Goal: Task Accomplishment & Management: Manage account settings

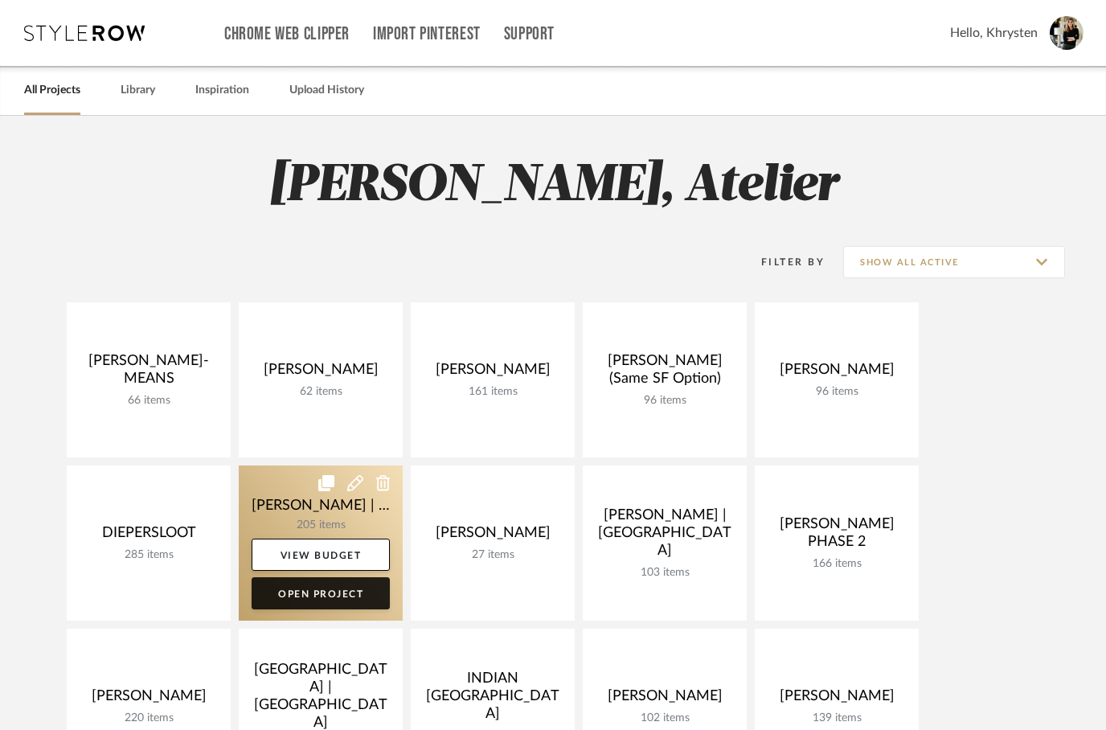
click at [346, 586] on link "Open Project" at bounding box center [320, 593] width 138 height 32
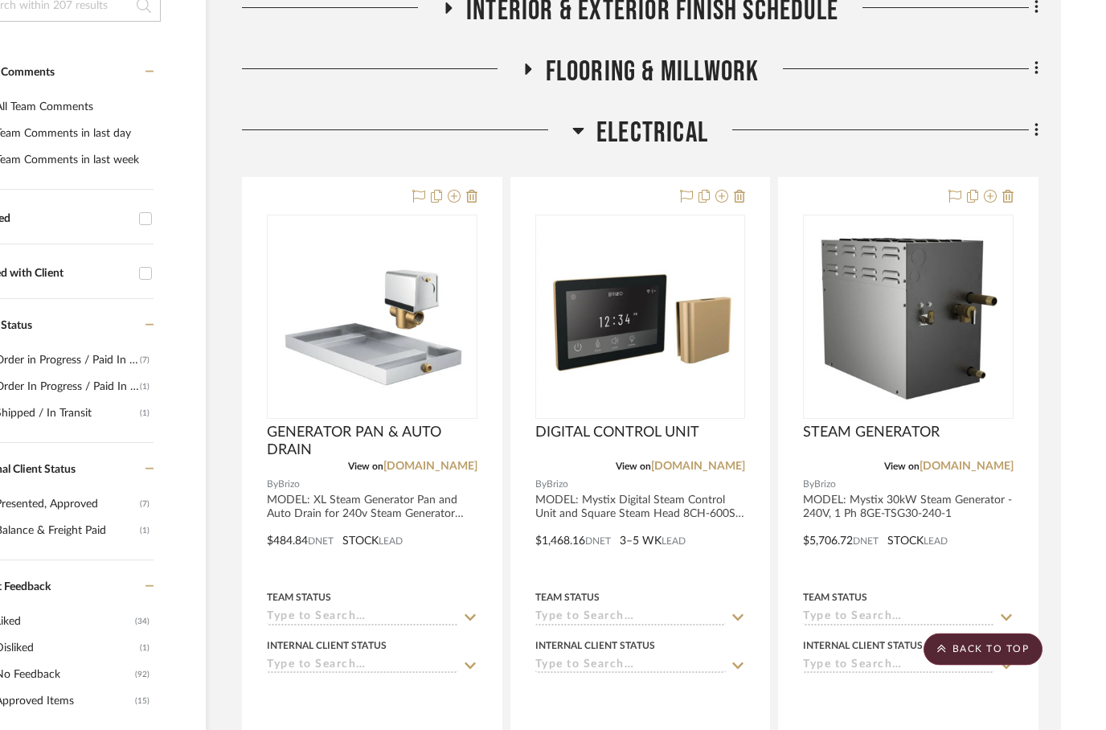
scroll to position [0, 51]
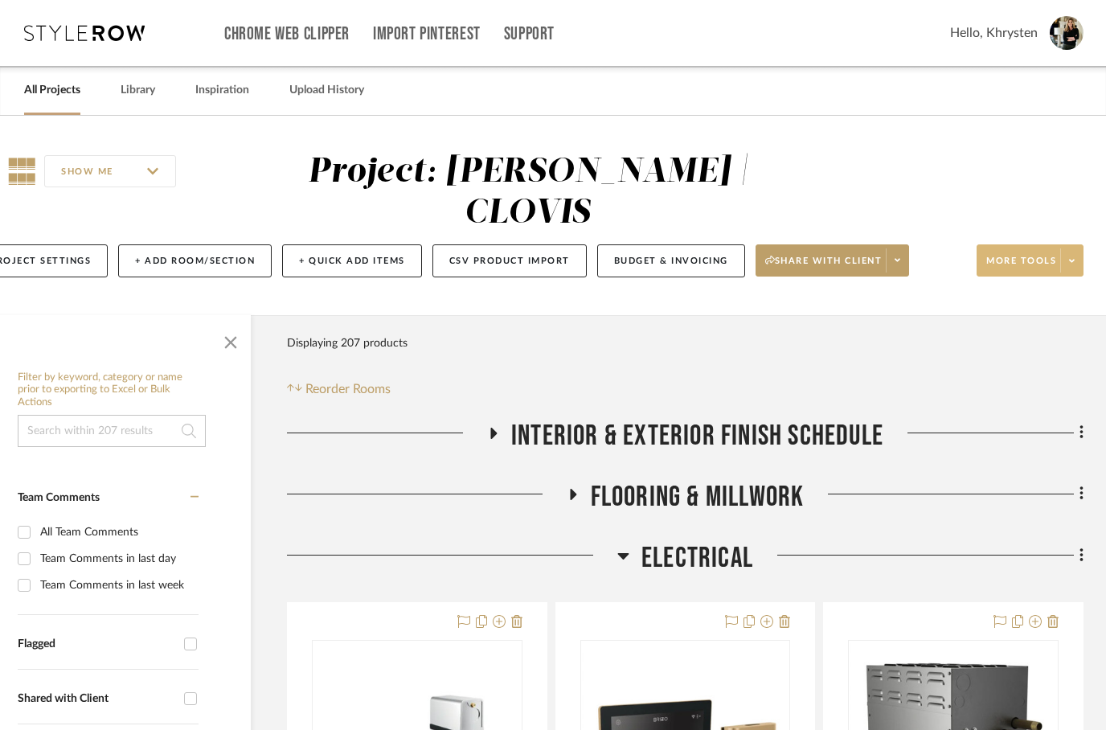
click at [1082, 248] on span at bounding box center [1071, 260] width 22 height 24
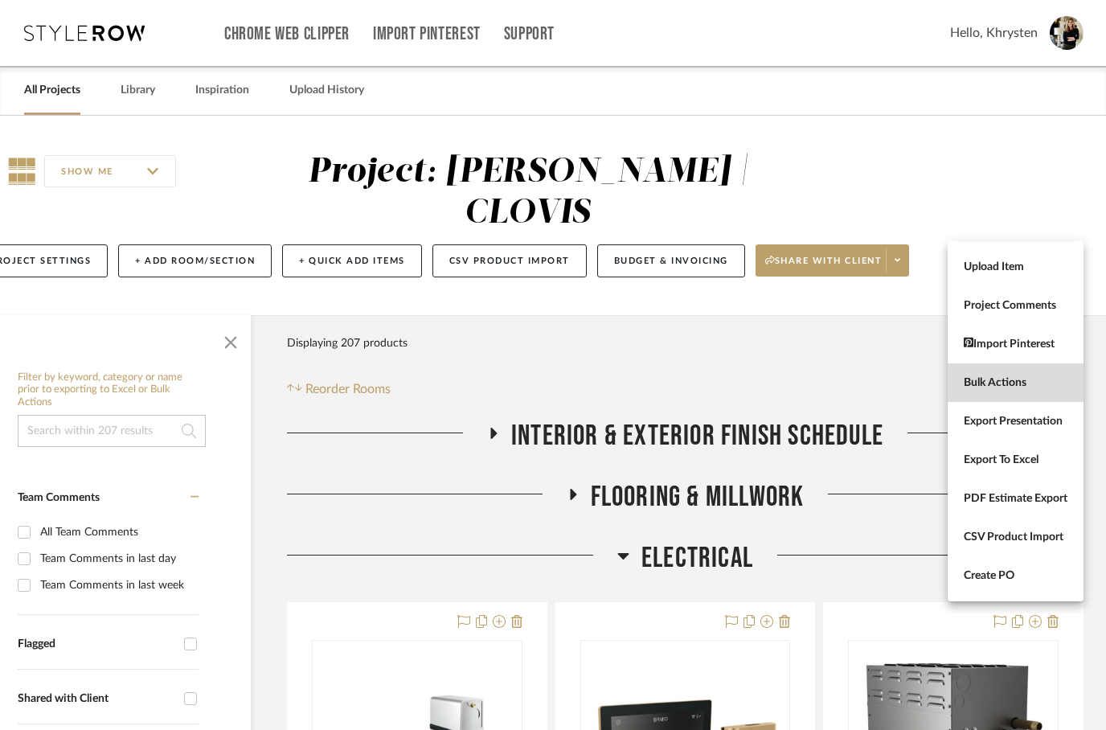
click at [974, 384] on span "Bulk Actions" at bounding box center [1015, 383] width 104 height 14
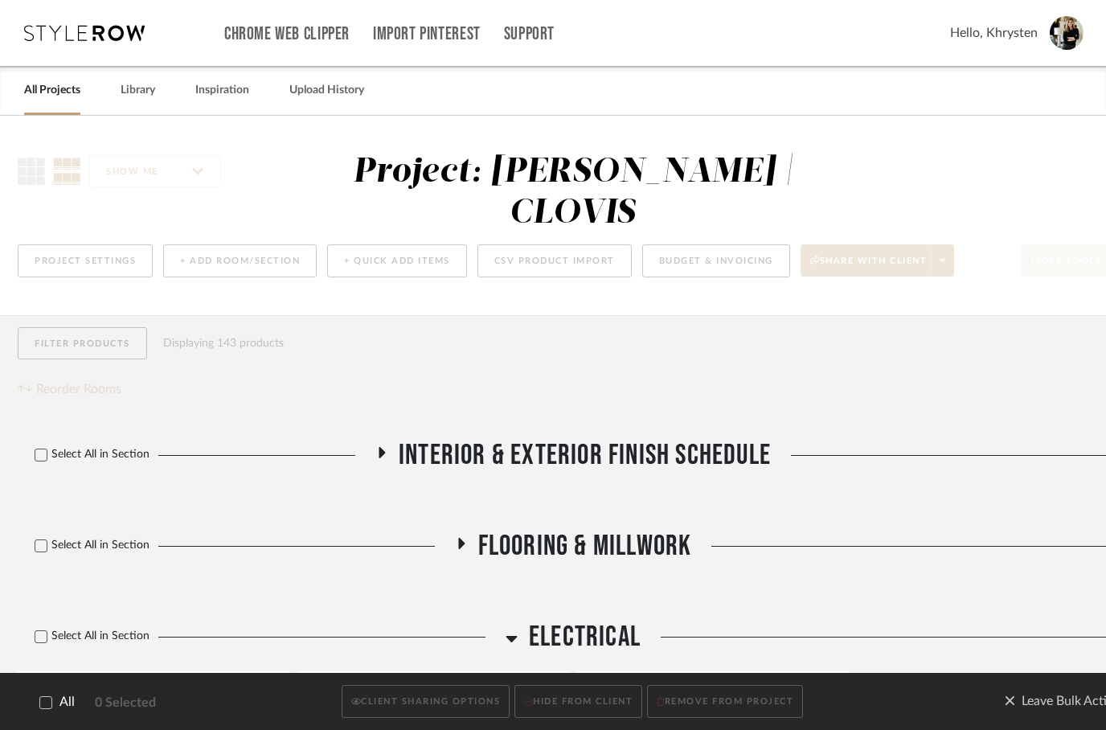
scroll to position [0, 0]
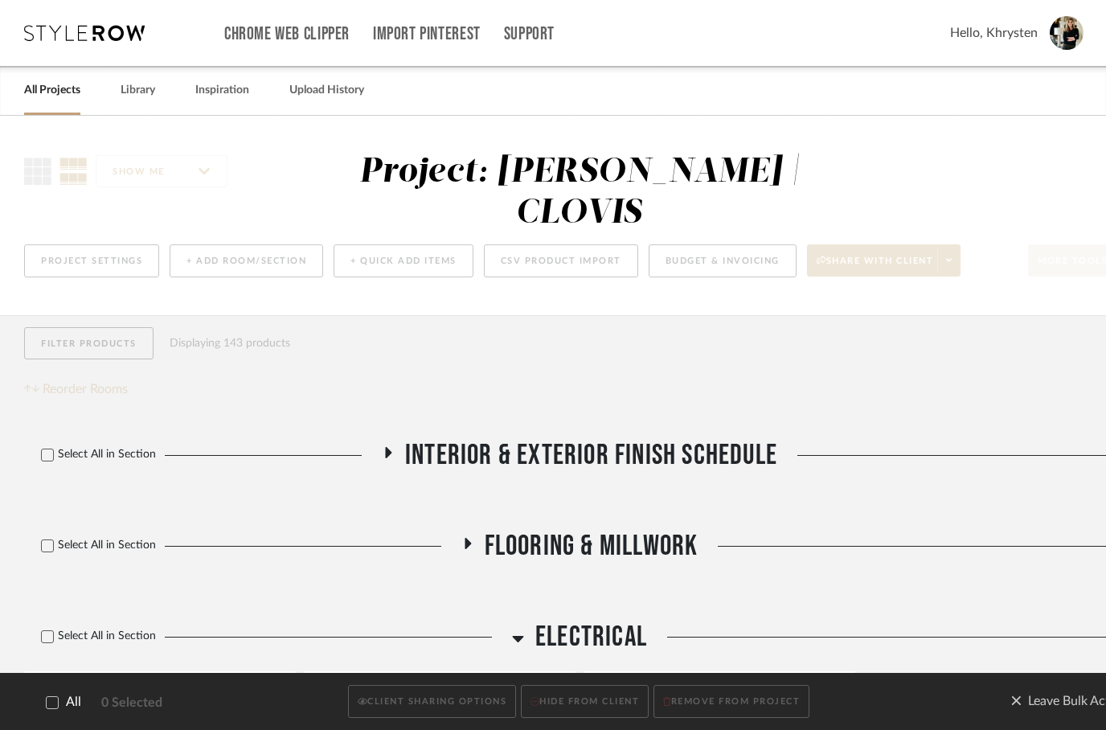
click at [48, 696] on div at bounding box center [52, 702] width 13 height 13
checkbox input "true"
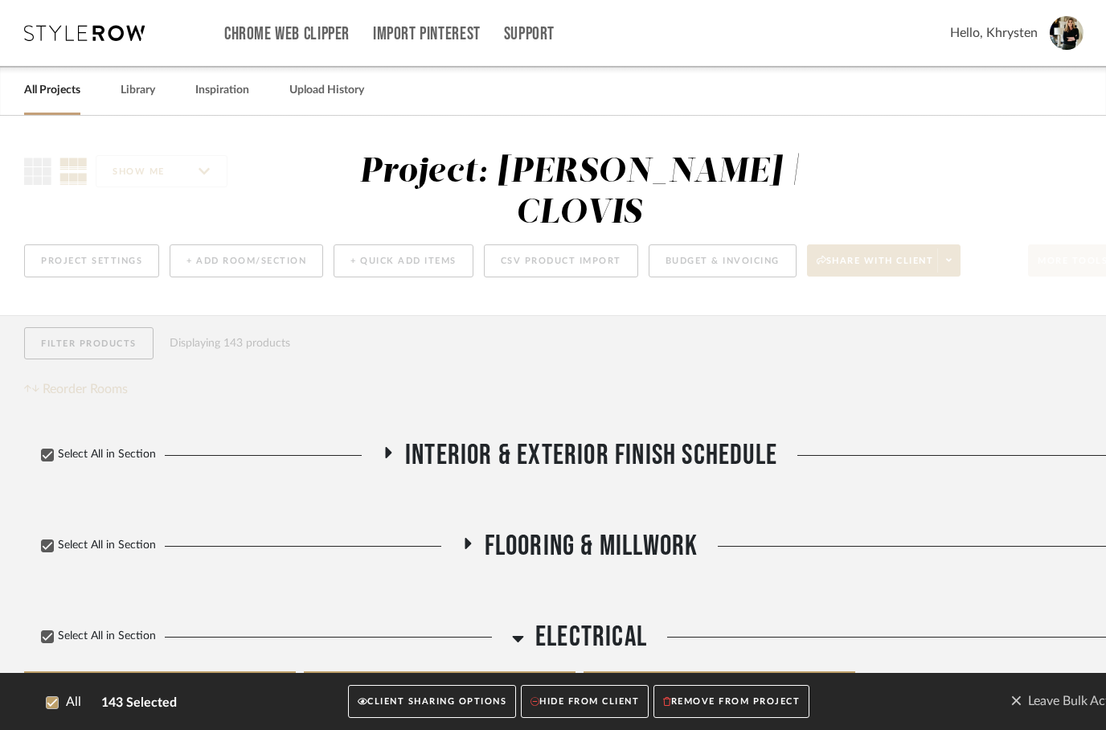
checkbox input "true"
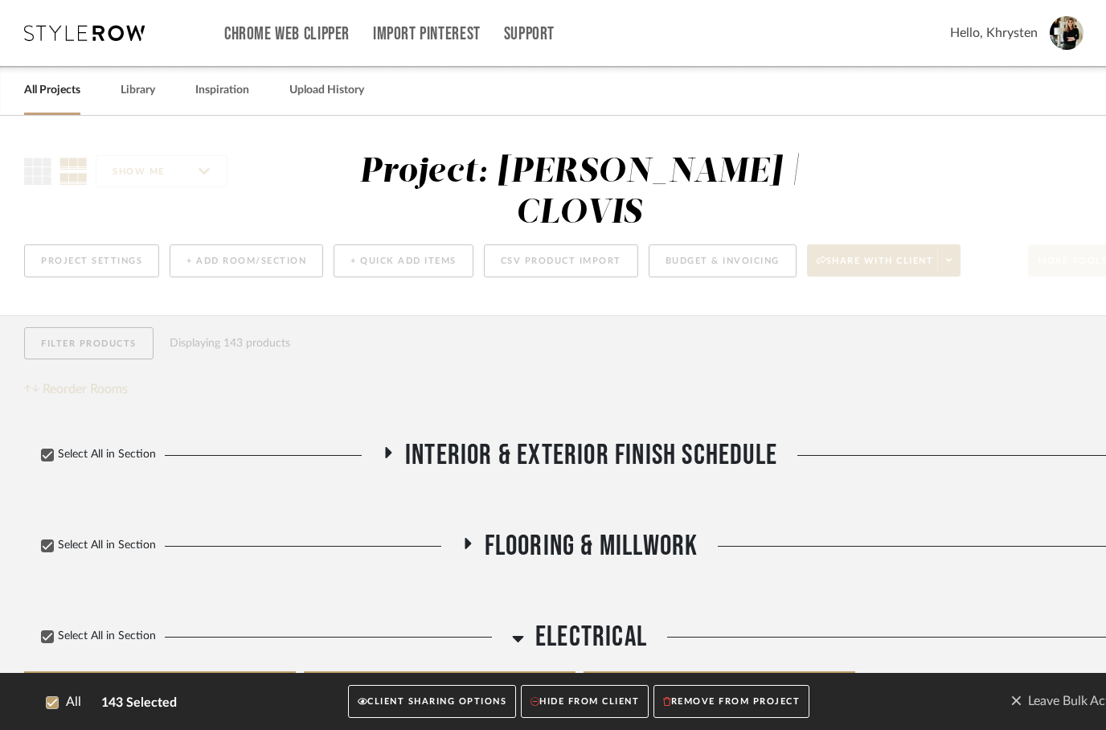
checkbox input "true"
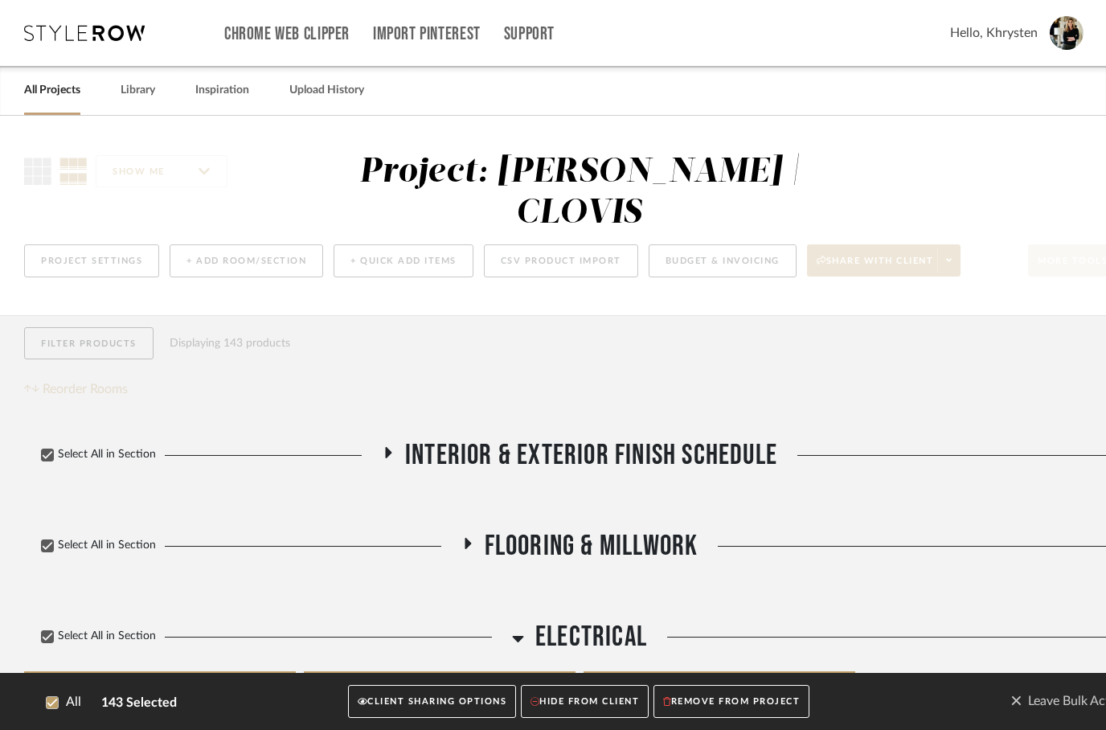
checkbox input "true"
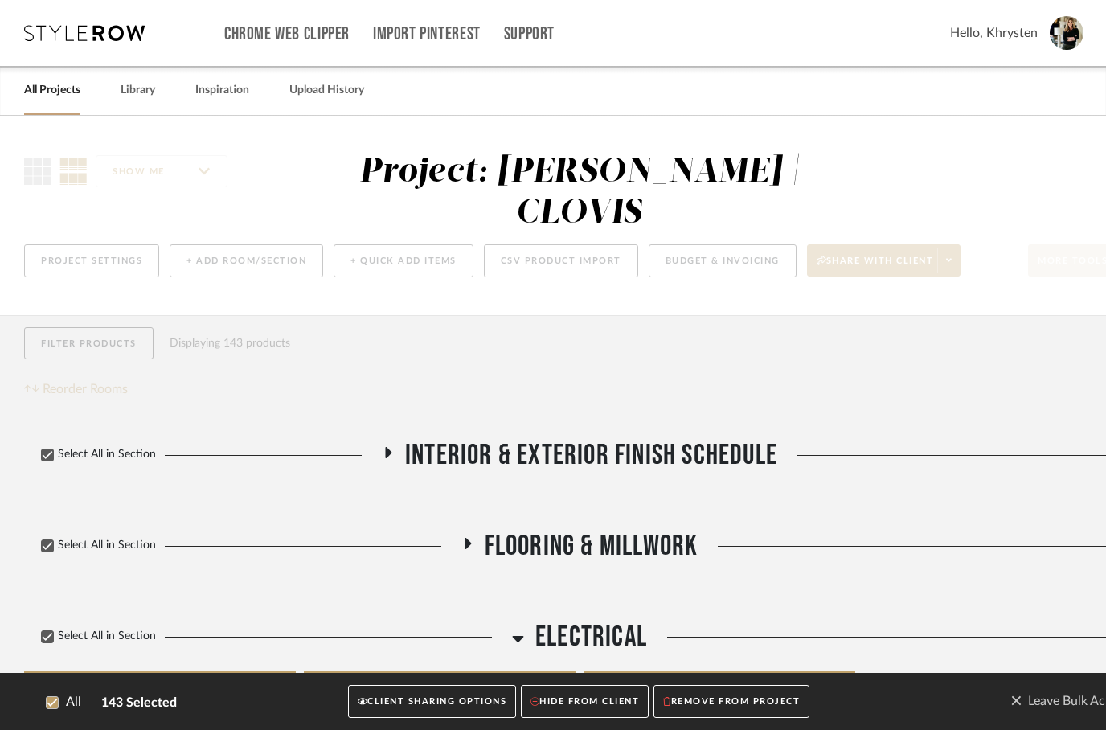
checkbox input "true"
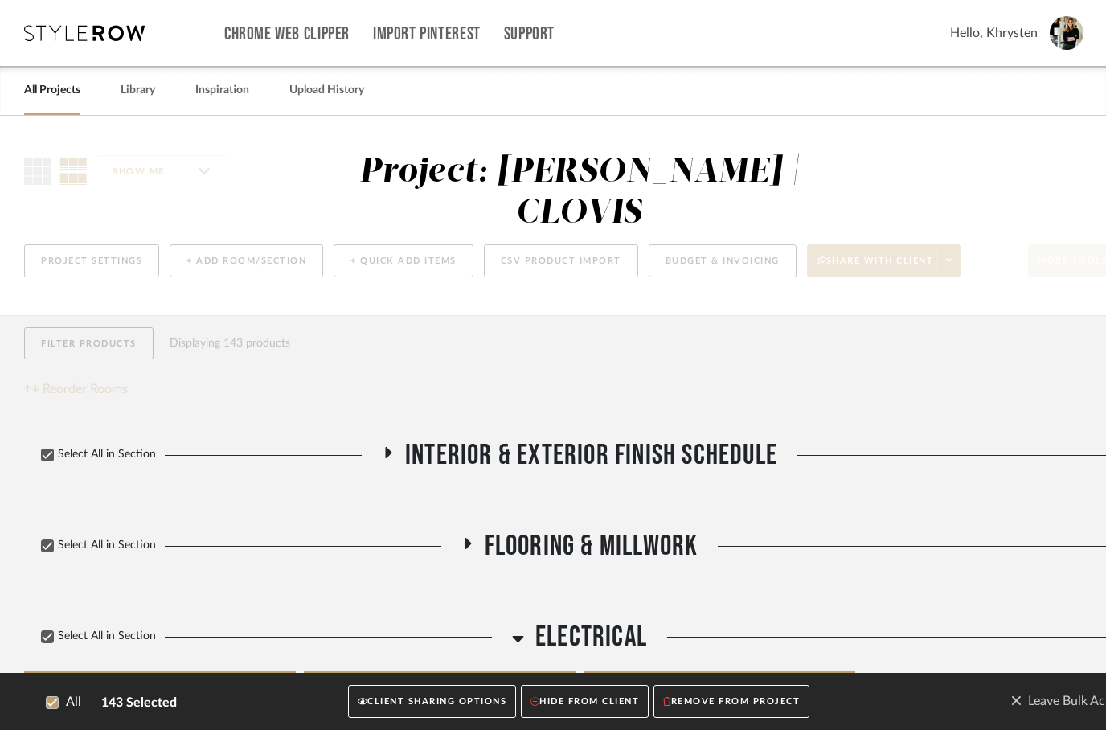
checkbox input "true"
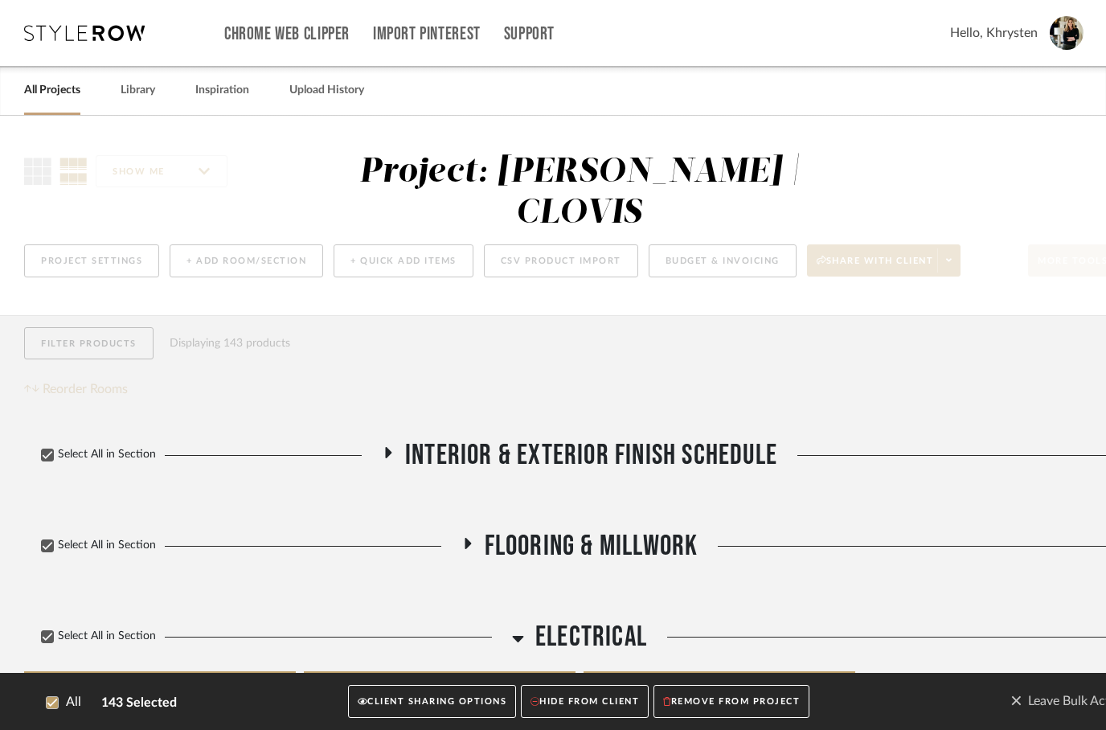
checkbox input "true"
click at [436, 700] on button "CLIENT SHARING OPTIONS" at bounding box center [432, 701] width 168 height 33
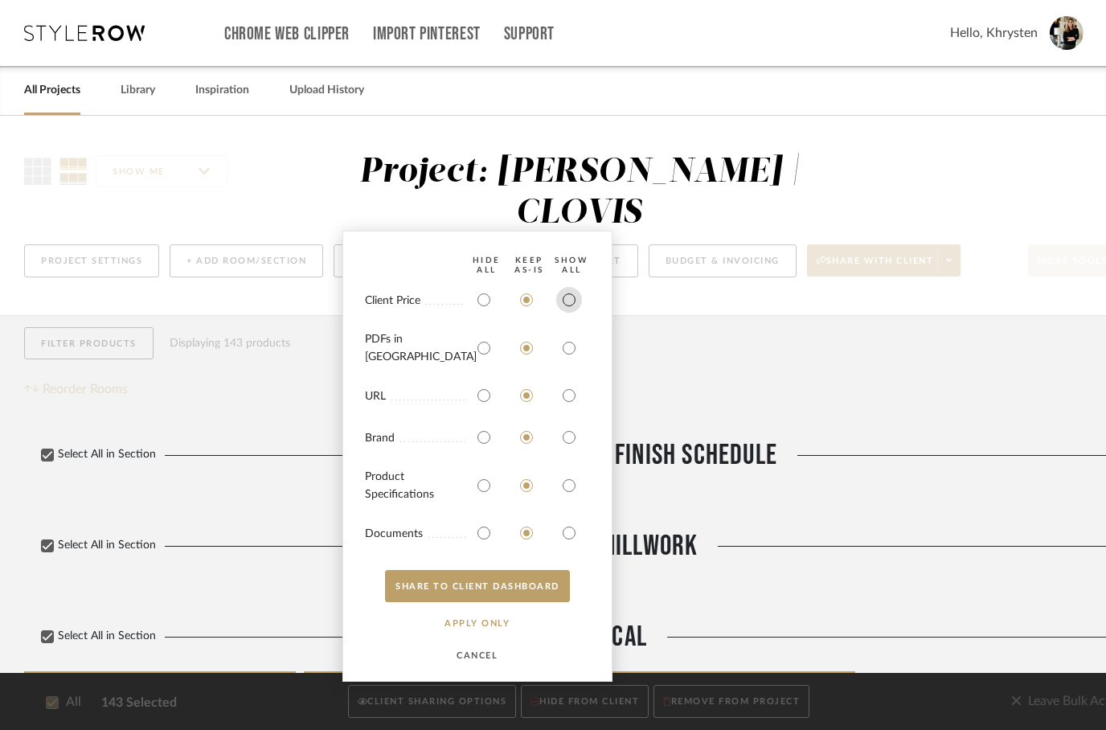
click at [574, 313] on input "radio" at bounding box center [569, 300] width 26 height 26
radio input "true"
click at [568, 349] on input "radio" at bounding box center [569, 348] width 26 height 26
radio input "true"
click at [565, 496] on input "radio" at bounding box center [569, 485] width 26 height 26
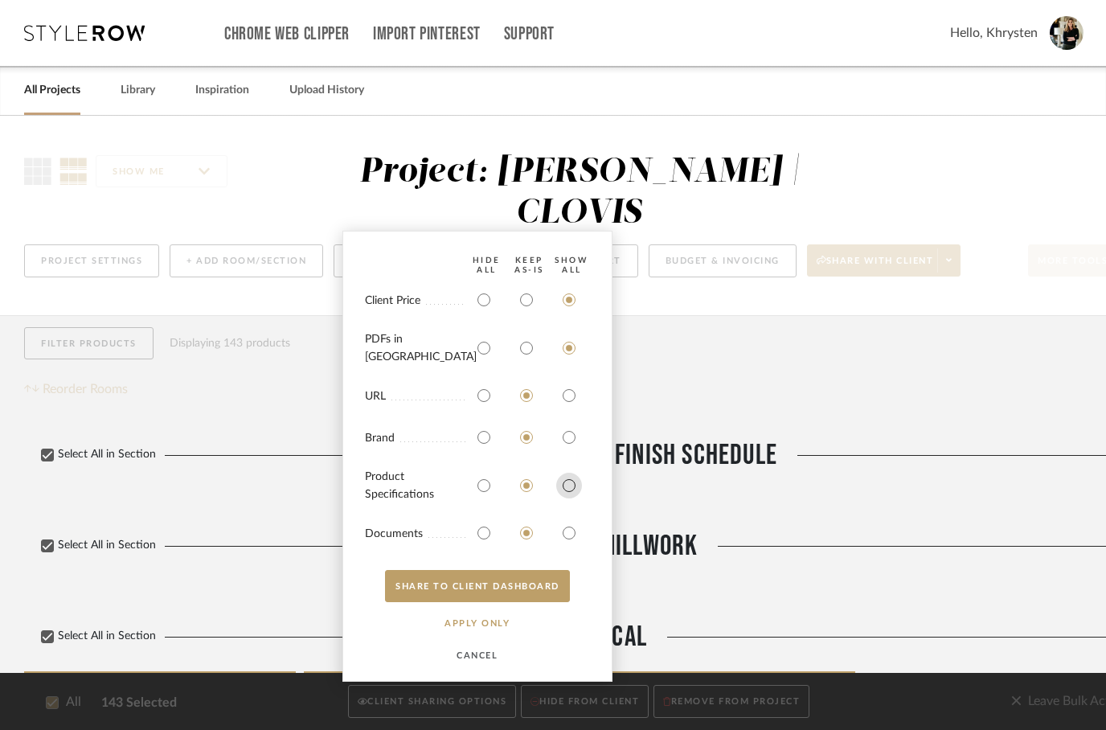
radio input "true"
click at [575, 541] on input "radio" at bounding box center [569, 533] width 26 height 26
radio input "true"
click at [471, 592] on button "SHARE TO CLIENT Dashboard" at bounding box center [477, 586] width 185 height 32
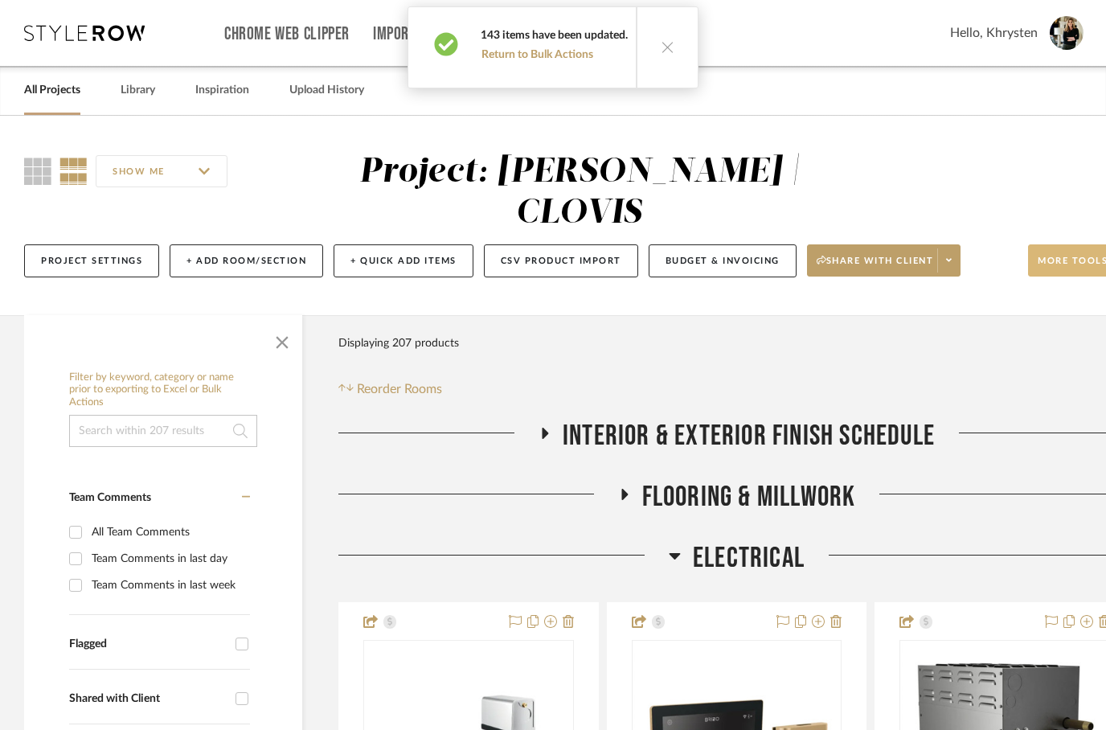
click at [1060, 255] on span "More tools" at bounding box center [1072, 267] width 70 height 24
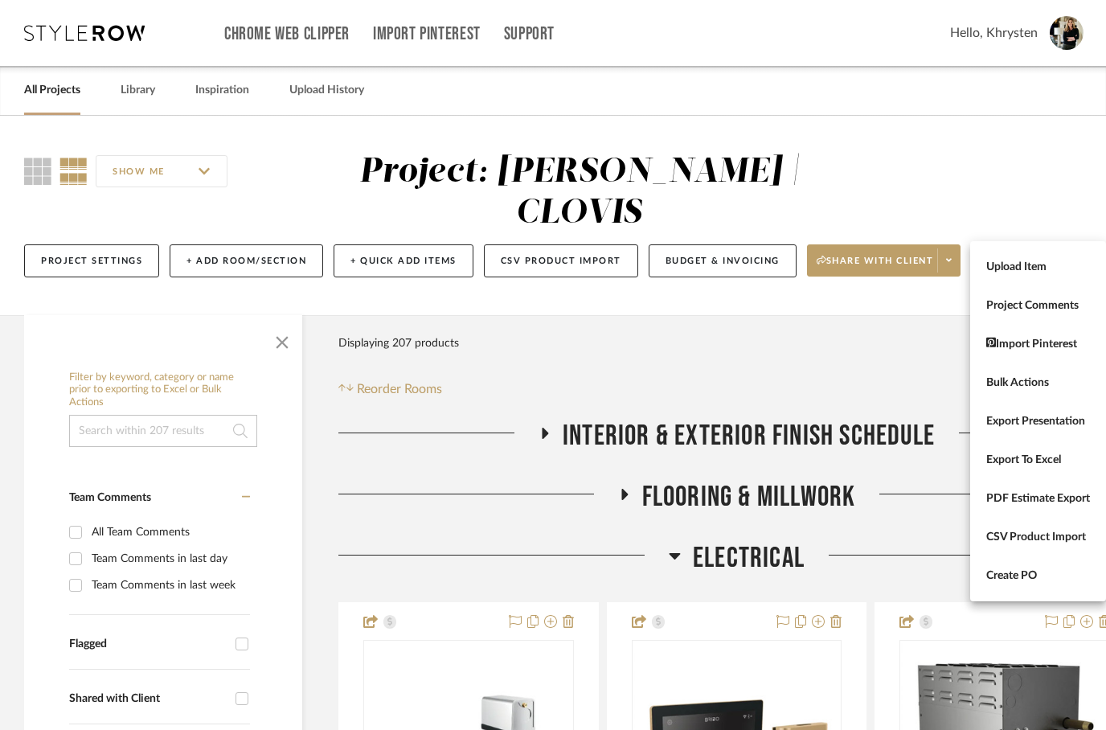
click at [1016, 167] on div at bounding box center [553, 365] width 1106 height 730
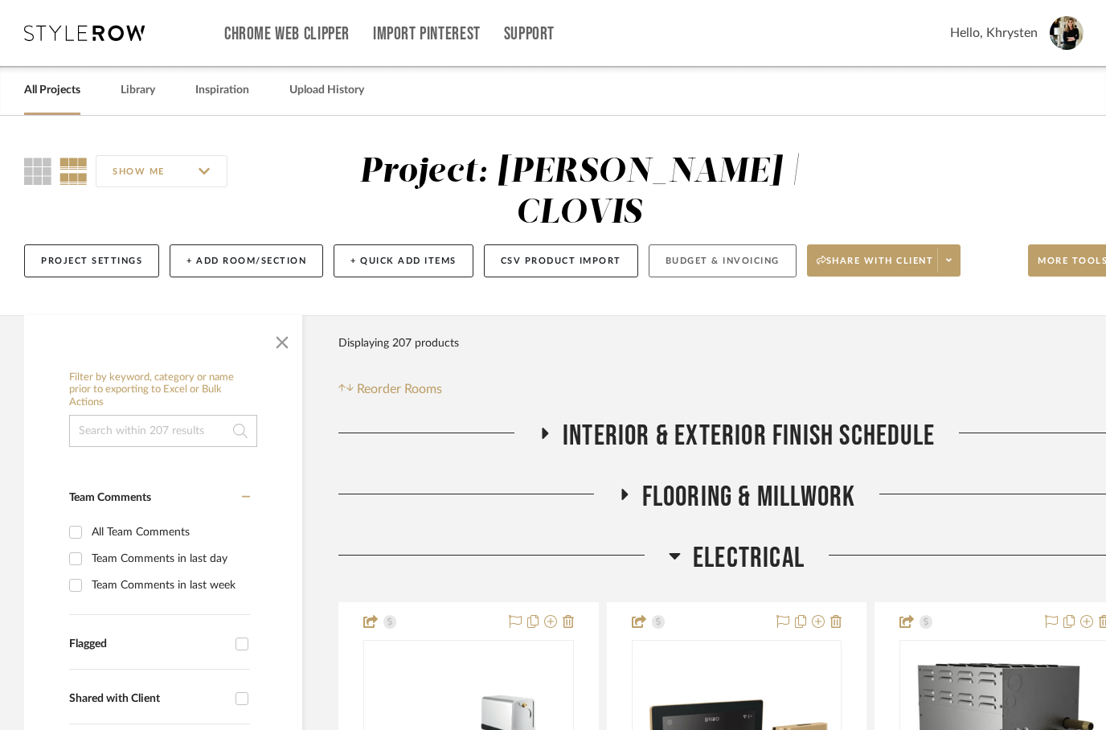
click at [711, 244] on button "Budget & Invoicing" at bounding box center [722, 260] width 148 height 33
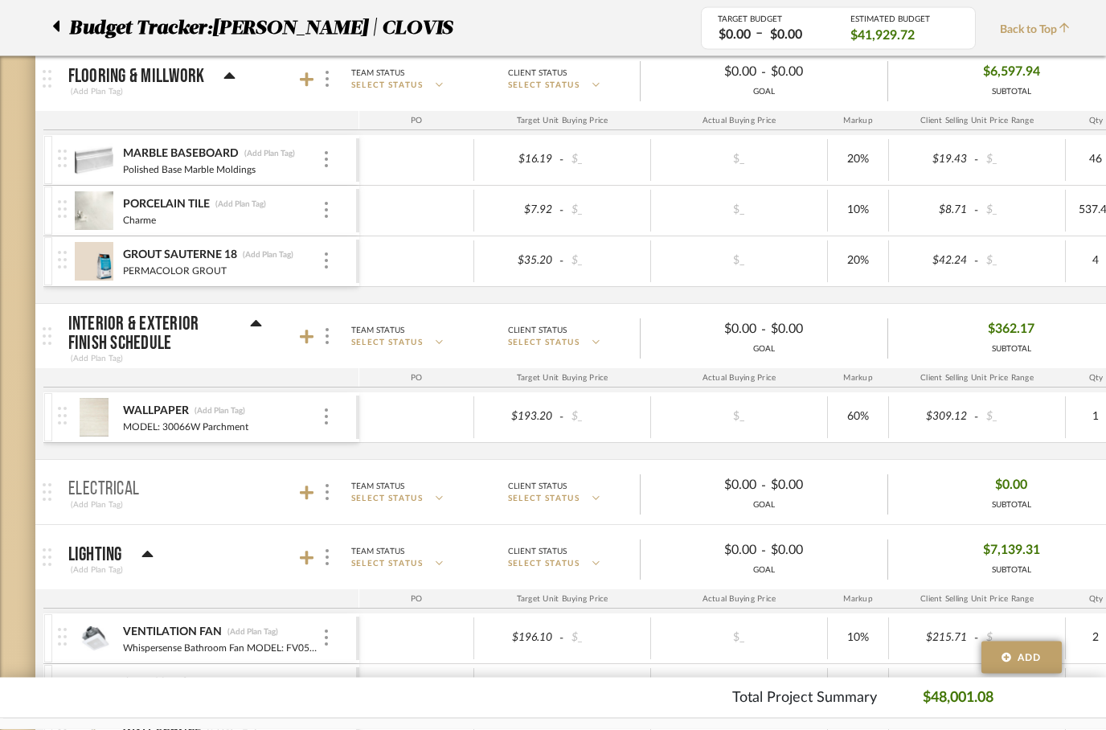
scroll to position [274, 0]
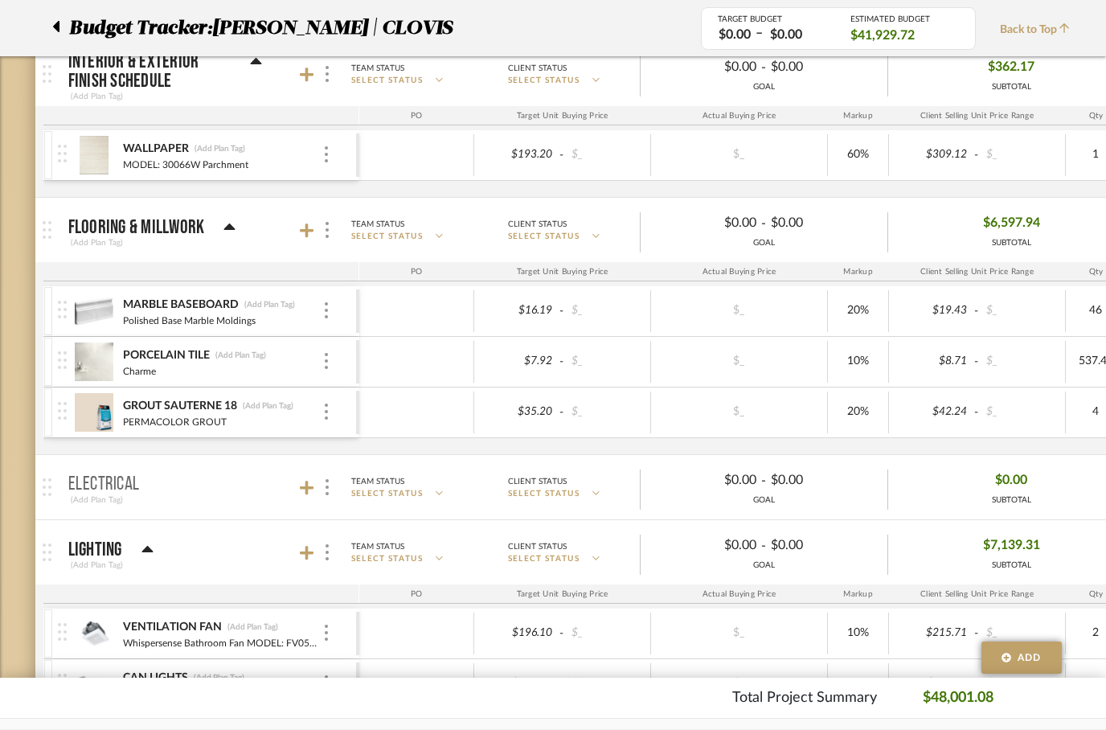
click at [308, 219] on div at bounding box center [317, 230] width 35 height 22
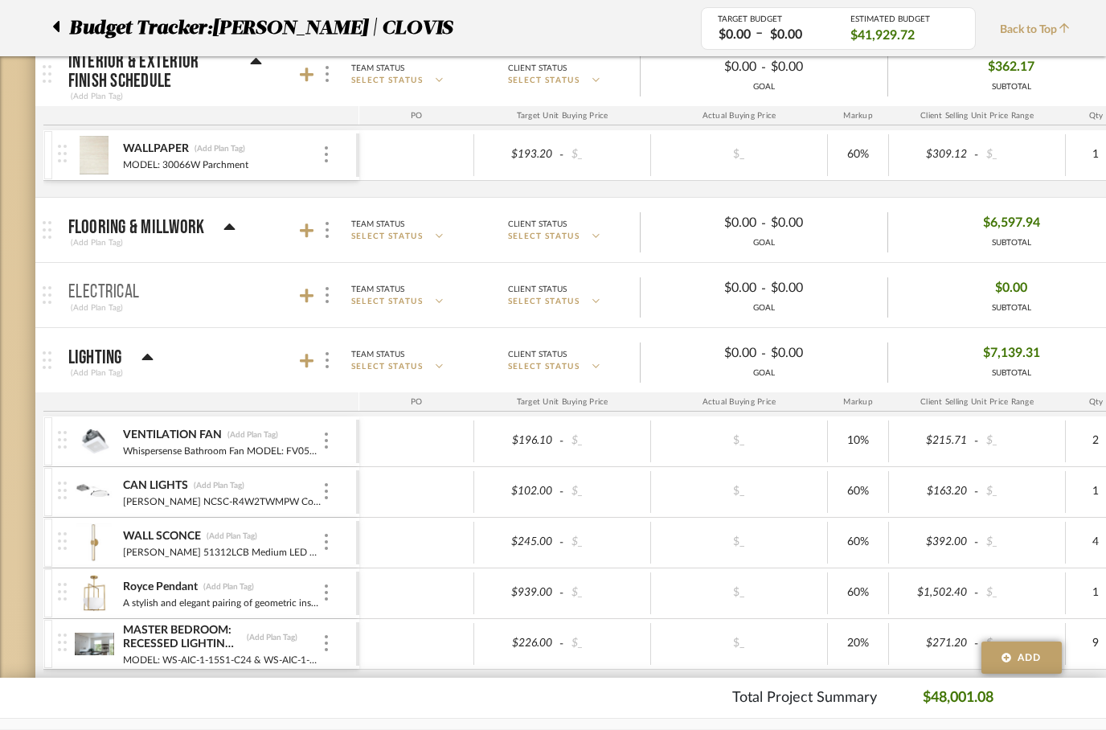
click at [228, 224] on icon at bounding box center [229, 226] width 11 height 6
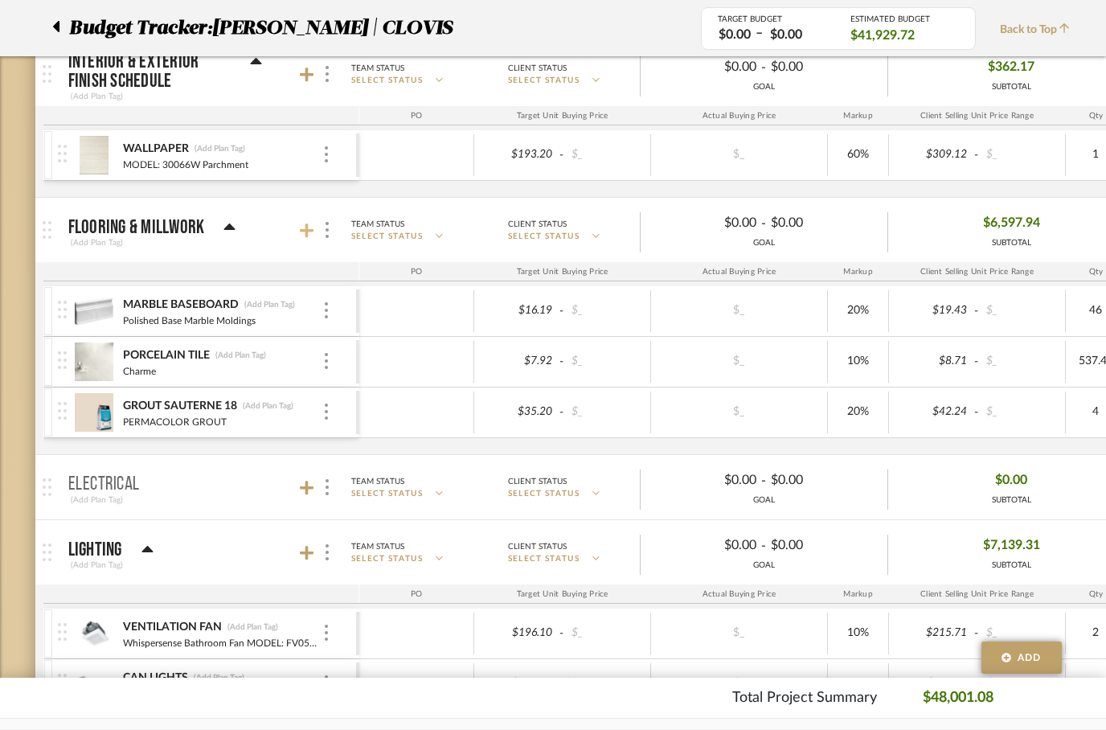
click at [313, 223] on icon at bounding box center [307, 231] width 14 height 16
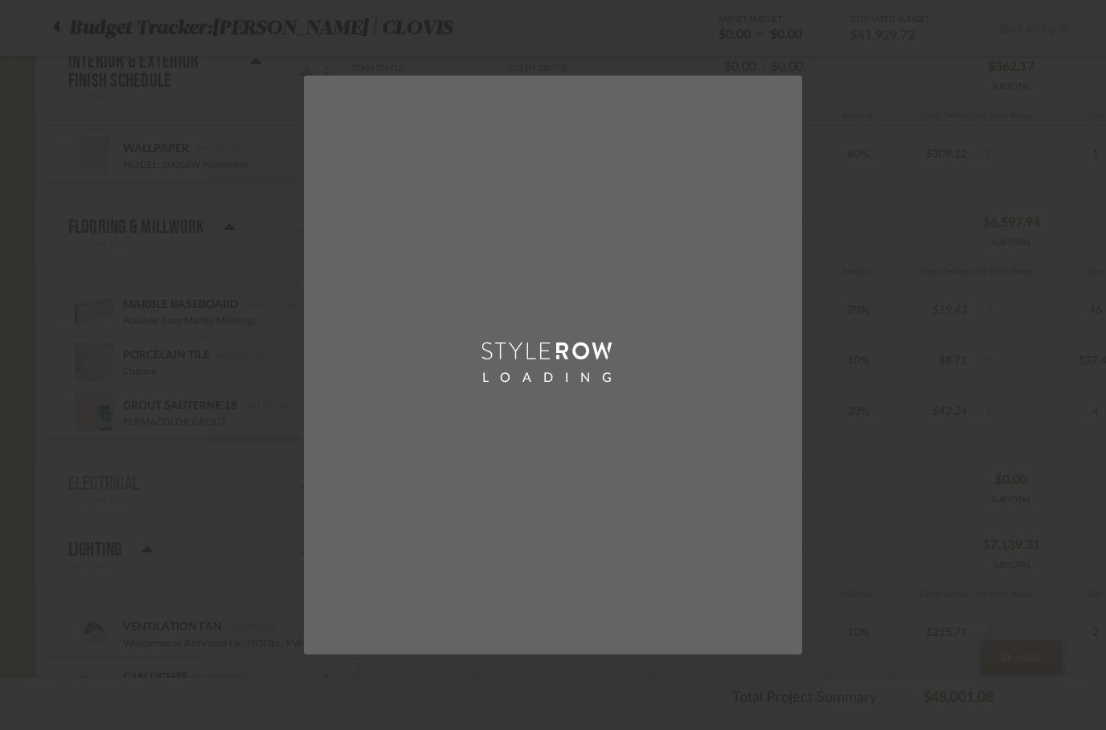
scroll to position [0, 0]
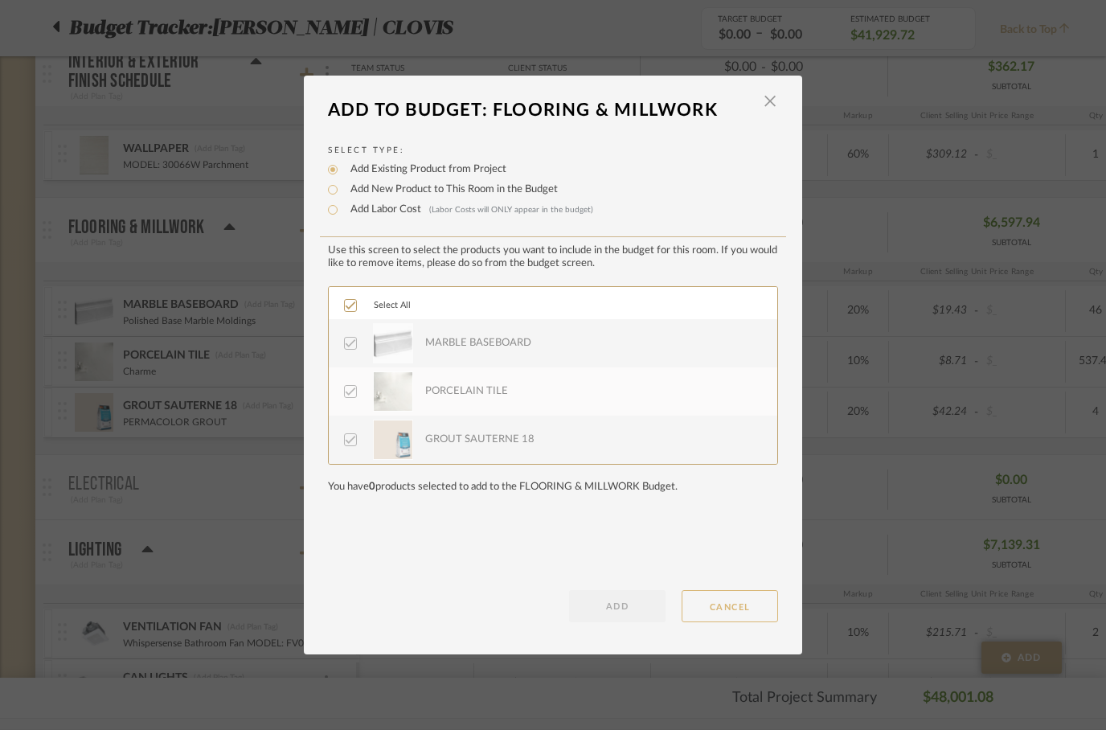
click at [729, 611] on button "CANCEL" at bounding box center [729, 606] width 96 height 32
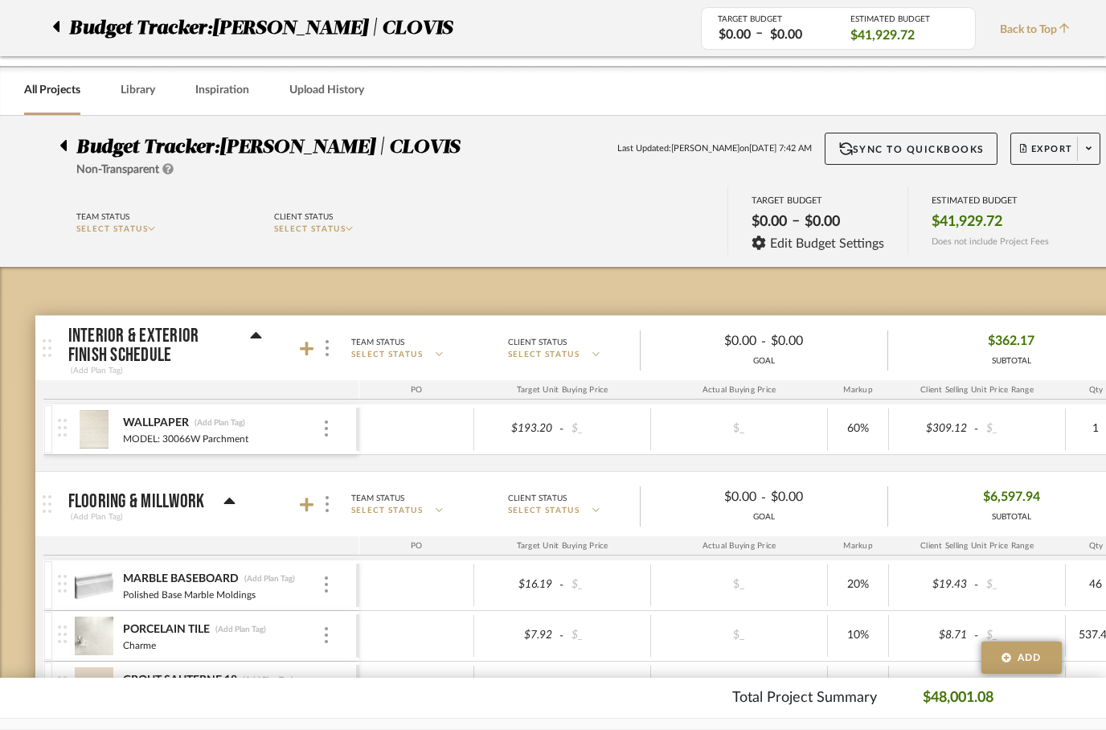
scroll to position [274, 0]
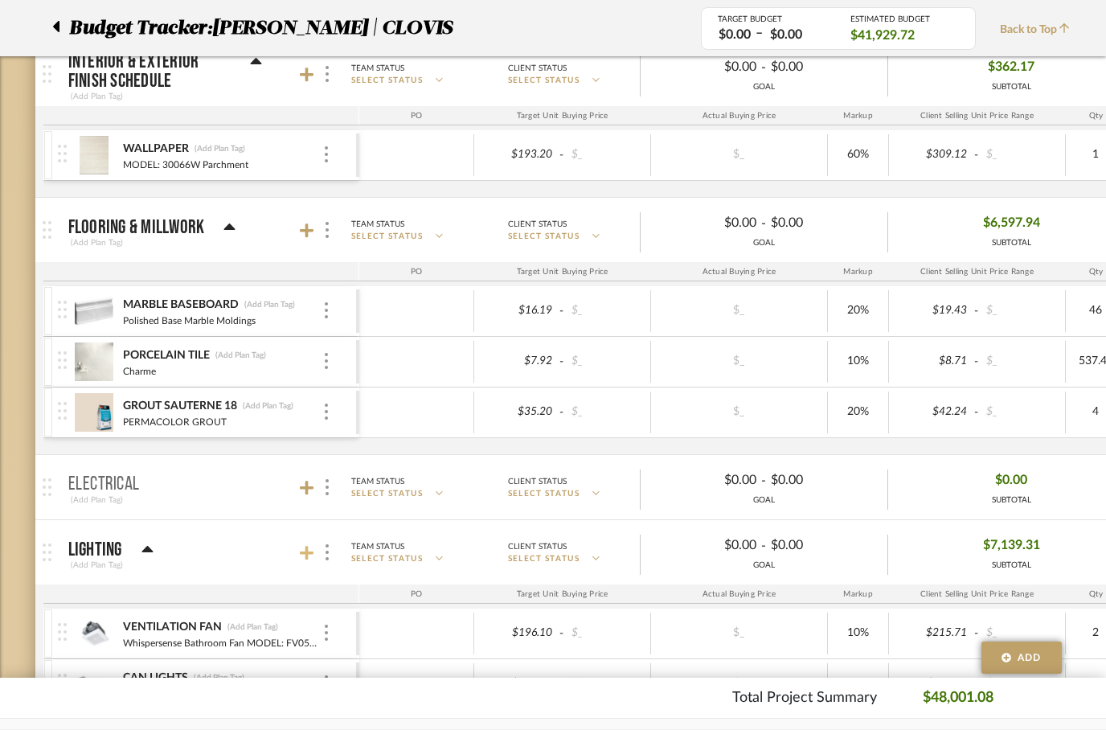
click at [307, 556] on icon at bounding box center [307, 553] width 14 height 14
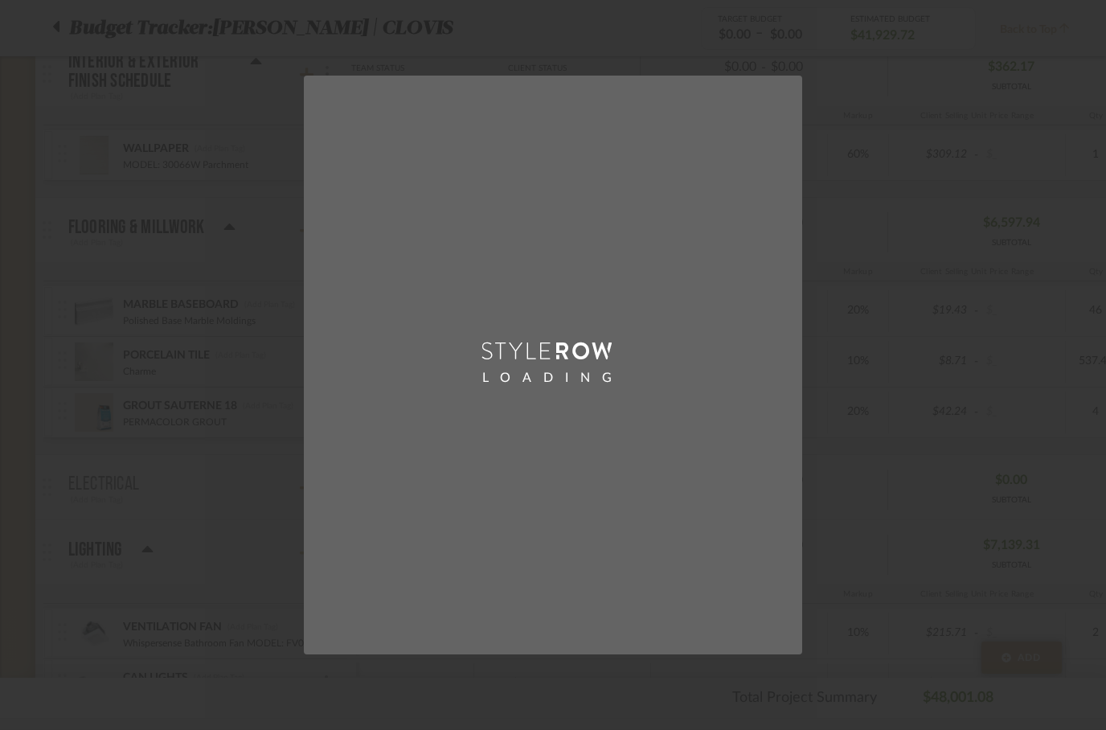
scroll to position [0, 0]
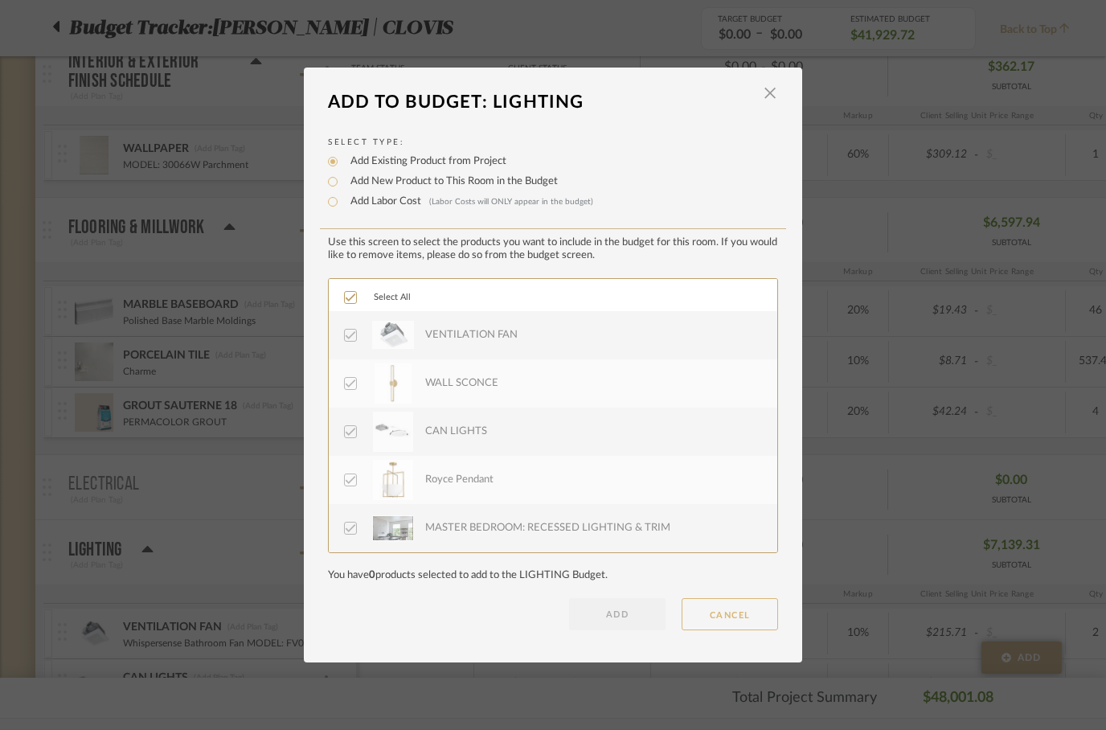
click at [728, 622] on button "CANCEL" at bounding box center [729, 614] width 96 height 32
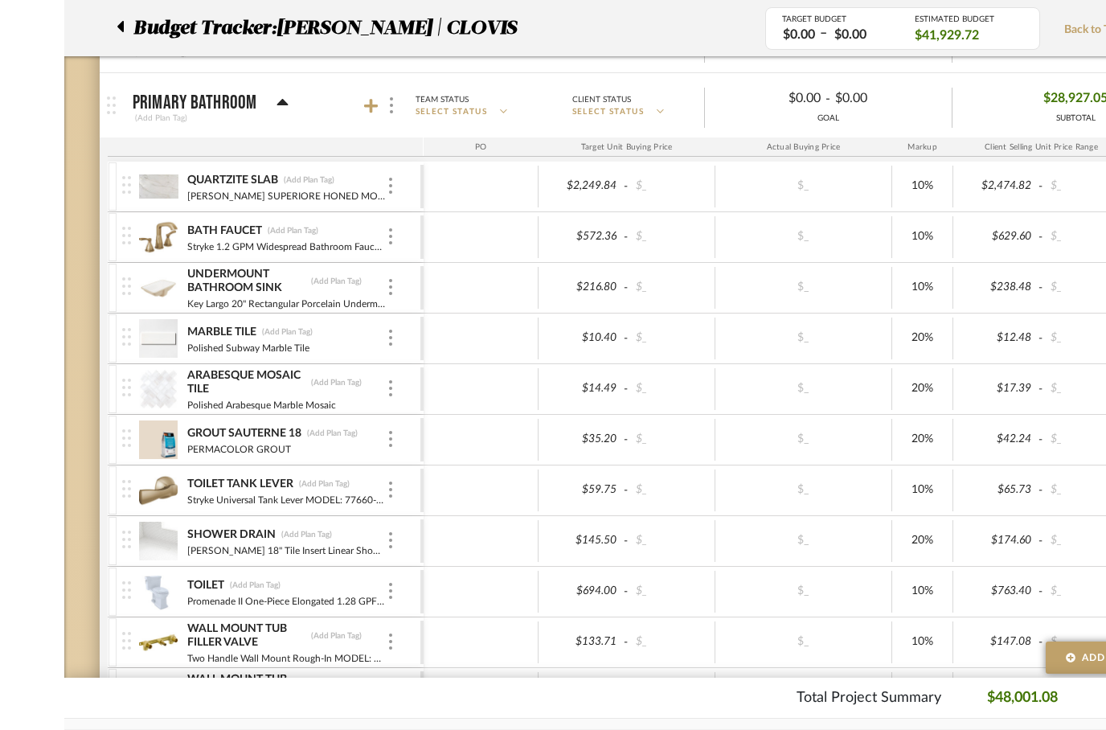
scroll to position [1110, 0]
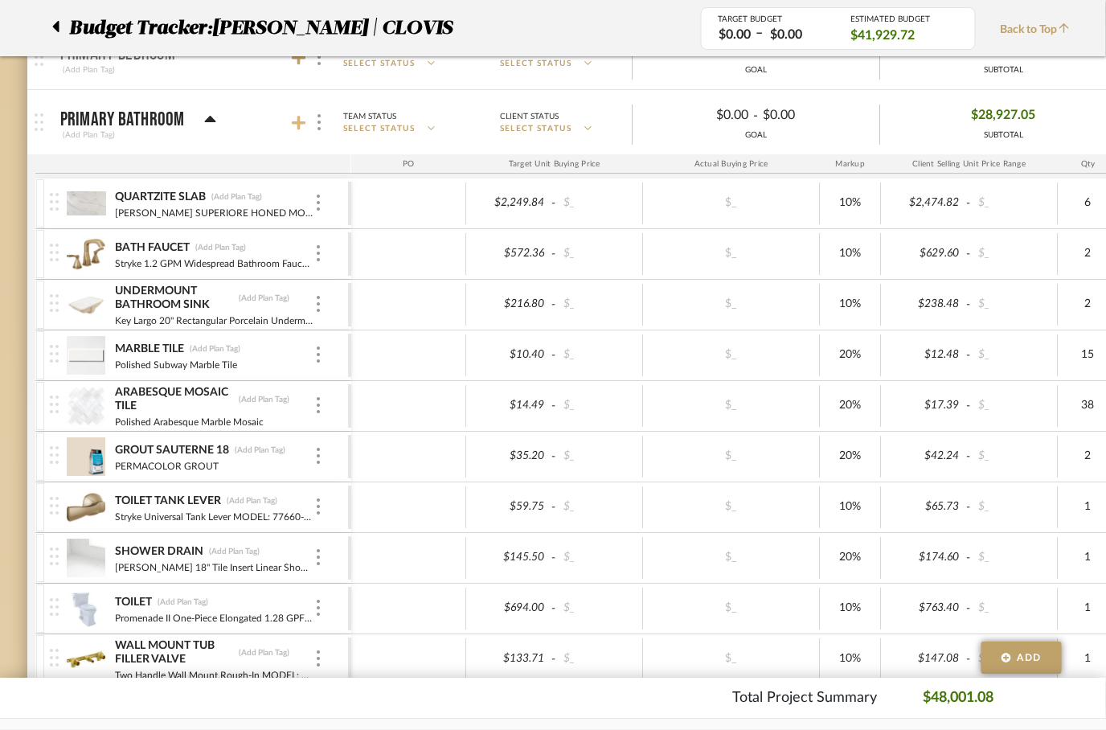
click at [301, 129] on icon at bounding box center [299, 123] width 14 height 16
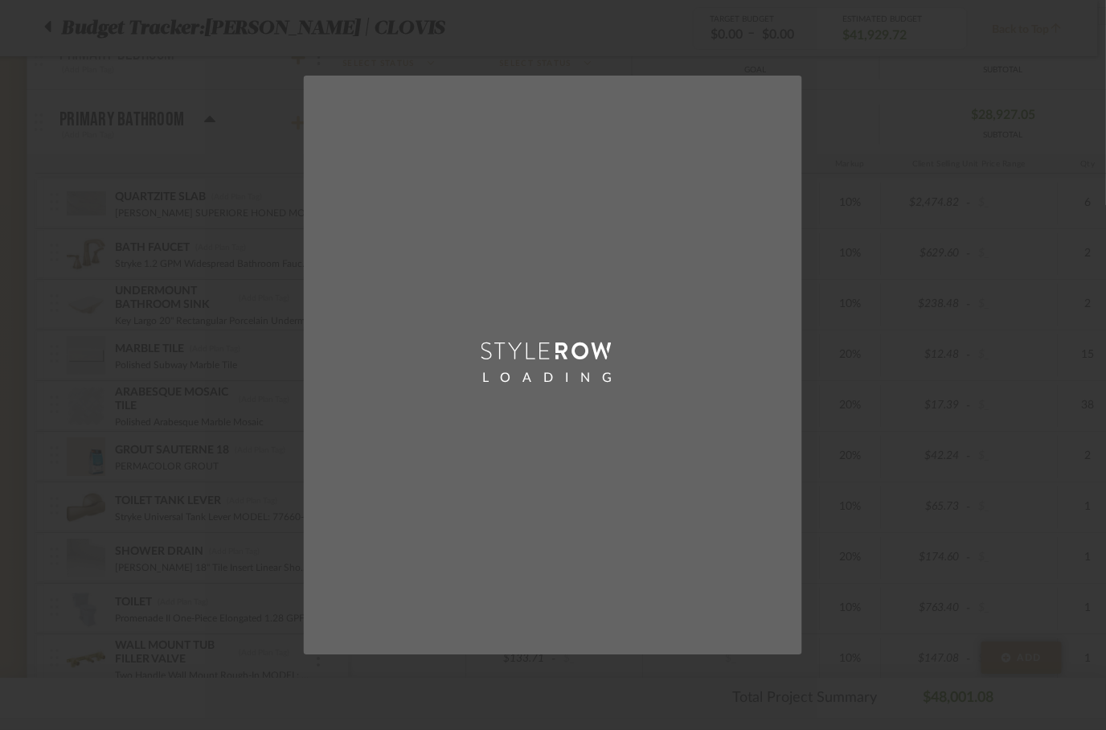
scroll to position [0, 0]
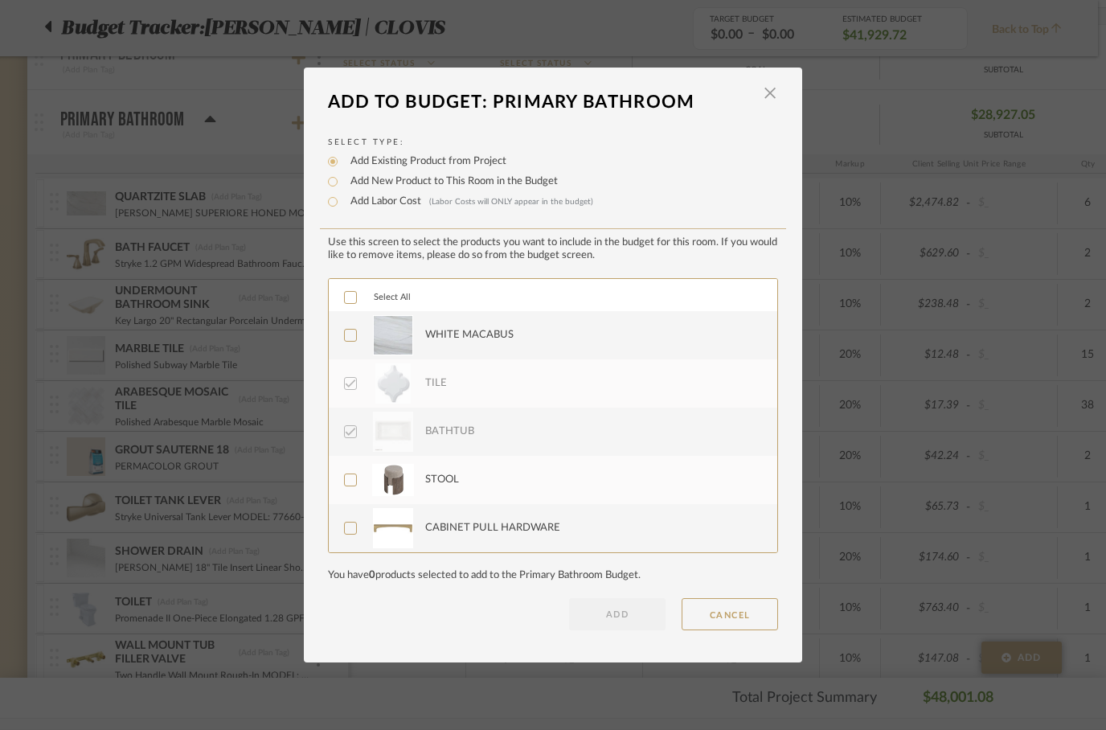
click at [353, 296] on icon at bounding box center [350, 297] width 11 height 11
checkbox input "true"
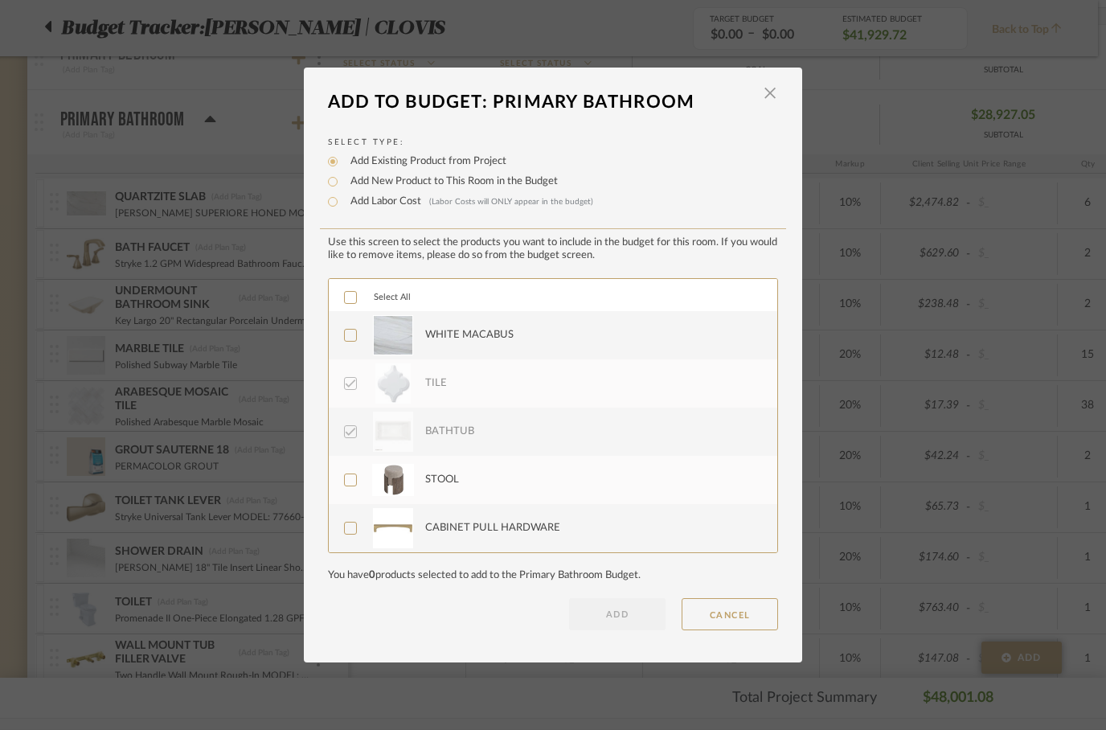
checkbox input "true"
click at [596, 615] on button "ADD" at bounding box center [617, 614] width 96 height 32
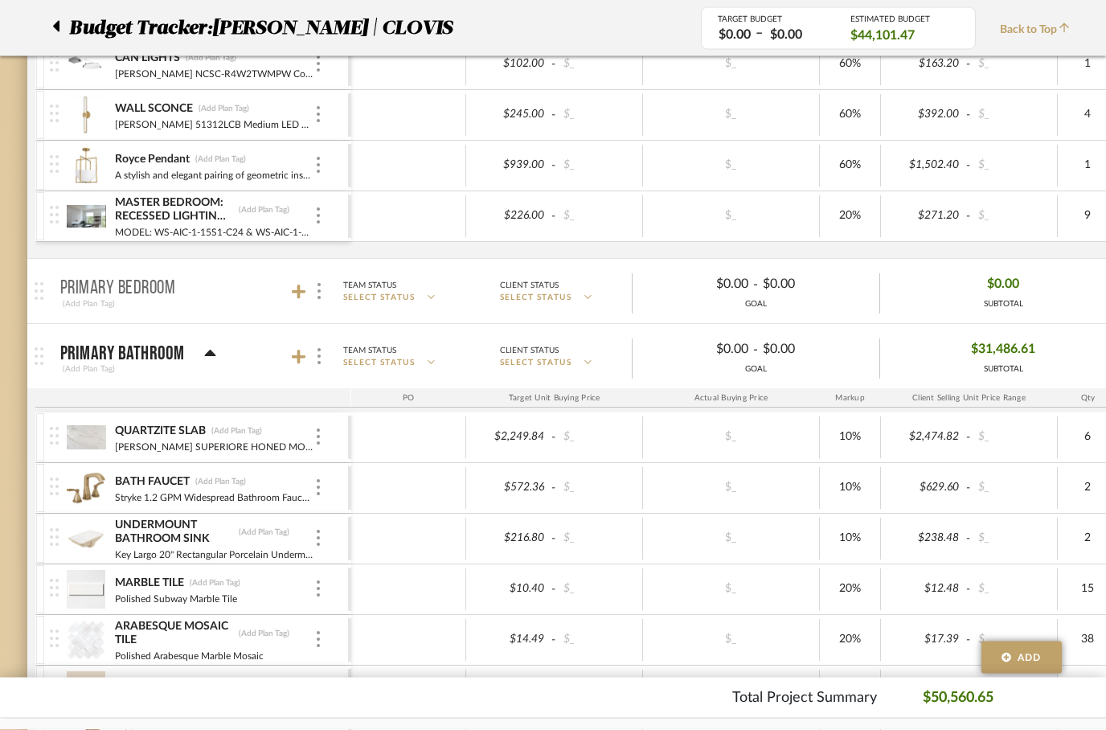
scroll to position [0, 8]
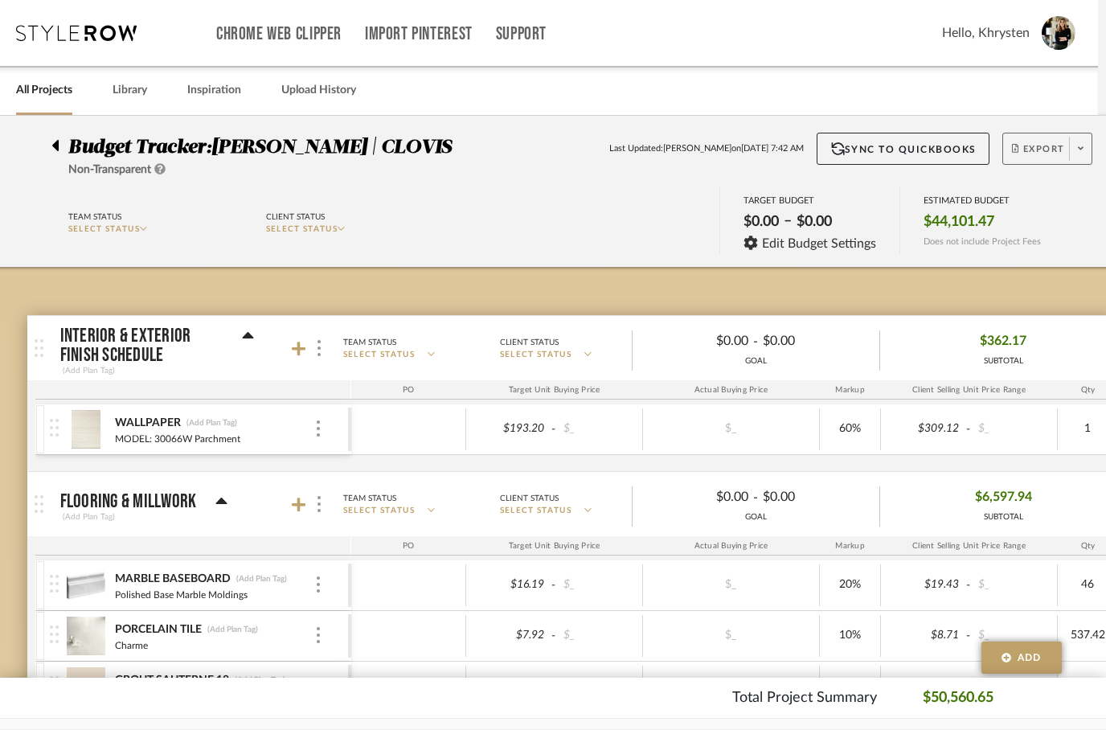
click at [1022, 146] on span "Export" at bounding box center [1038, 155] width 53 height 24
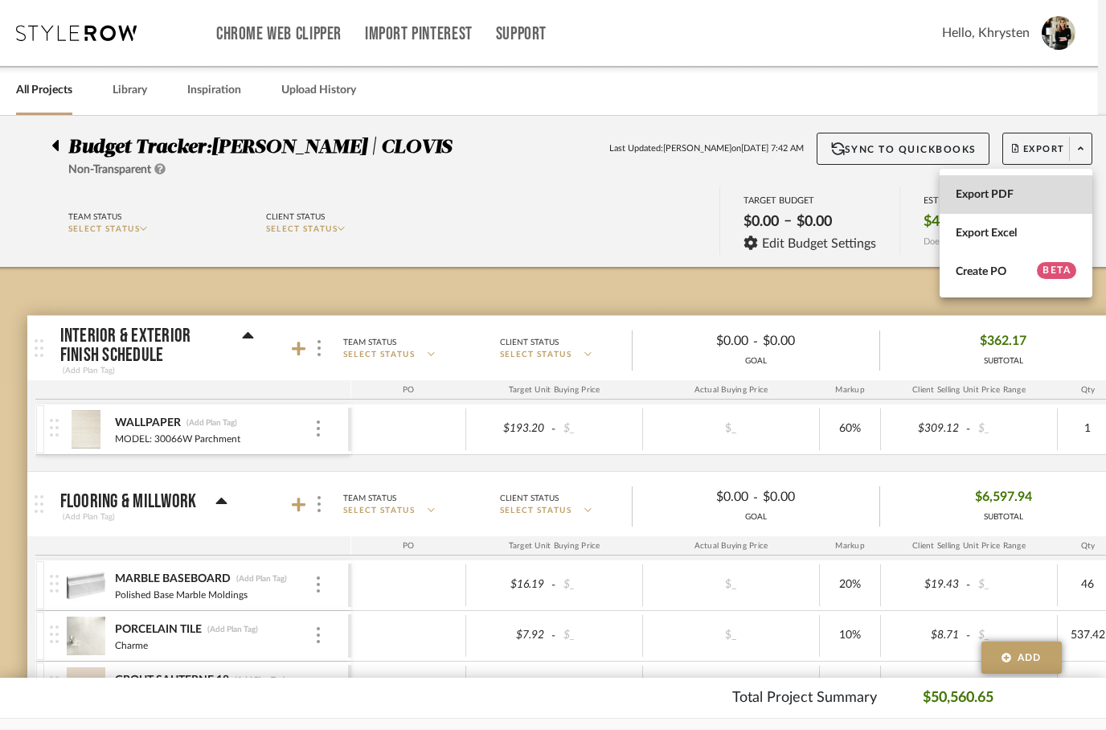
click at [988, 198] on span "Export PDF" at bounding box center [1015, 195] width 121 height 14
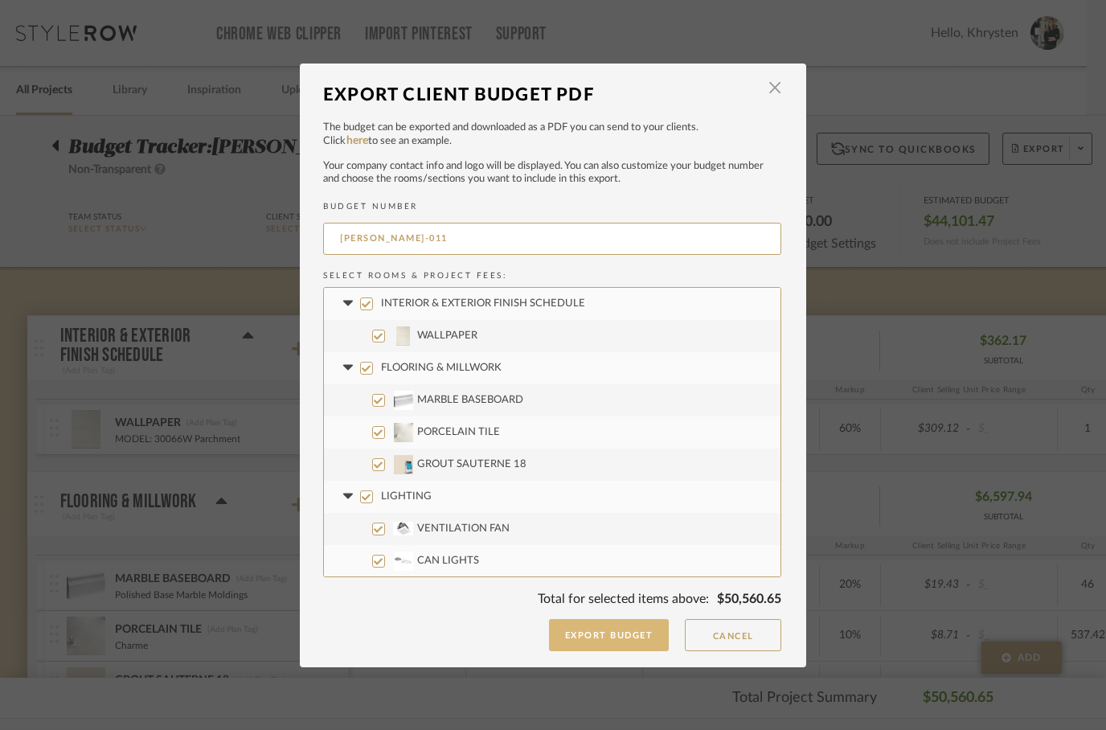
click at [599, 631] on button "Export Budget" at bounding box center [609, 635] width 121 height 32
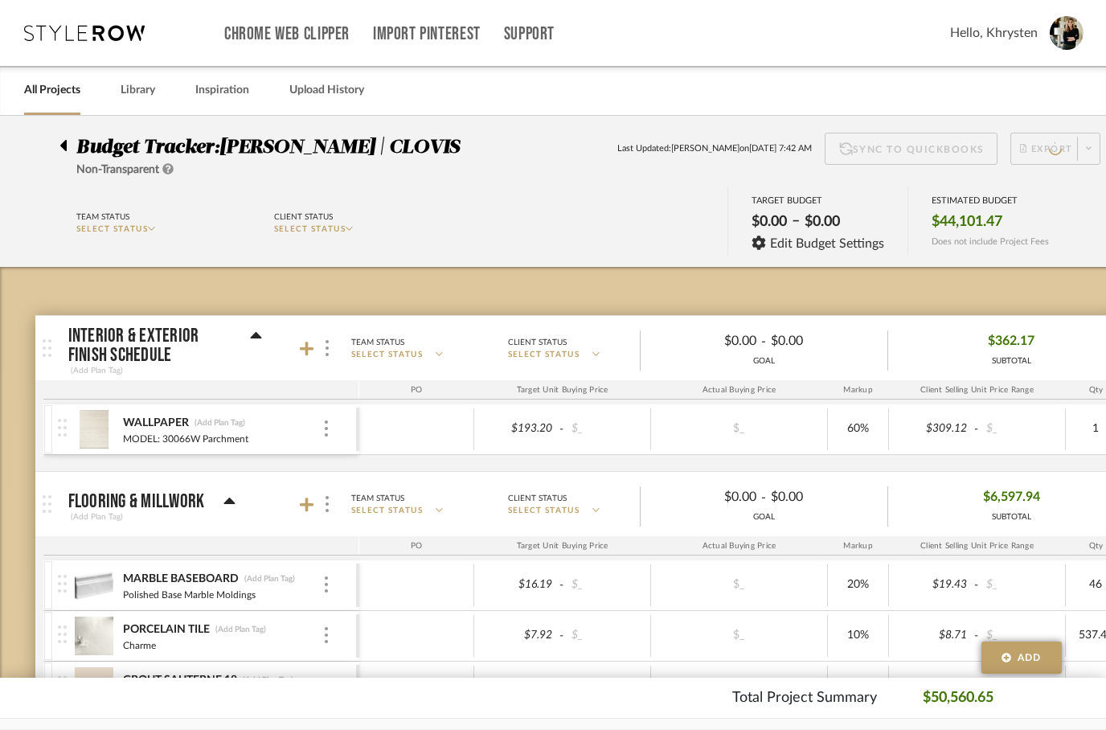
scroll to position [0, 8]
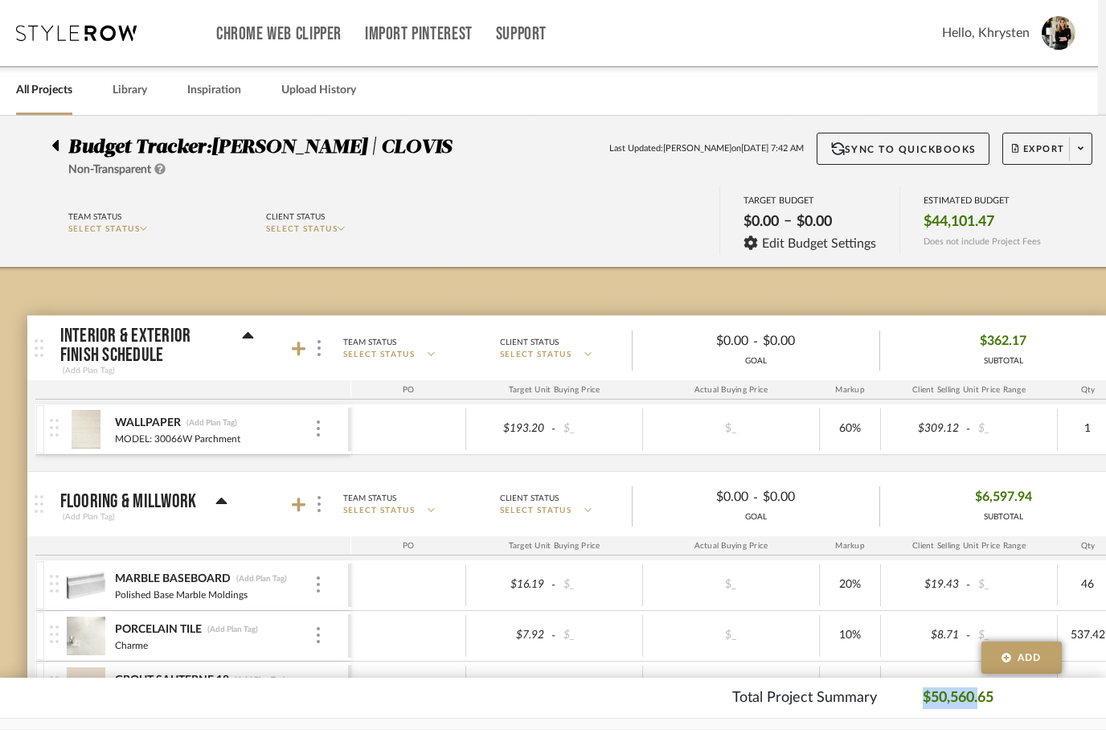
click at [1005, 696] on div "Total Project Summary $50,560.65" at bounding box center [552, 698] width 977 height 22
click at [136, 86] on link "Library" at bounding box center [129, 91] width 35 height 22
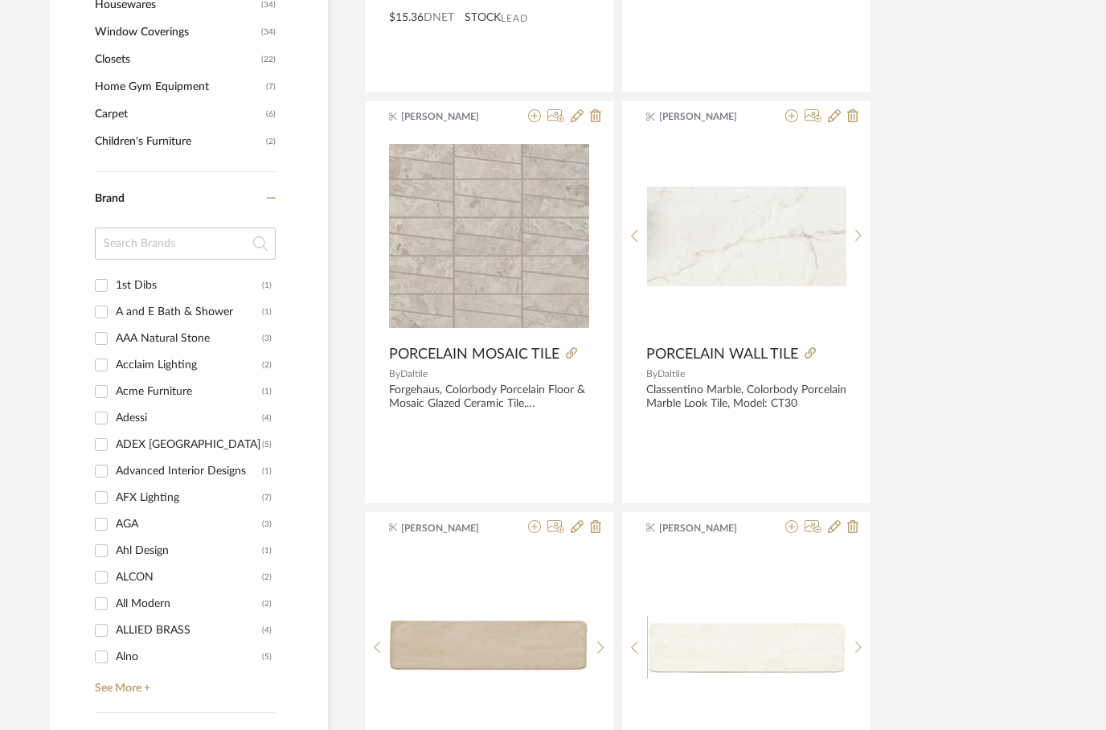
scroll to position [1514, 4]
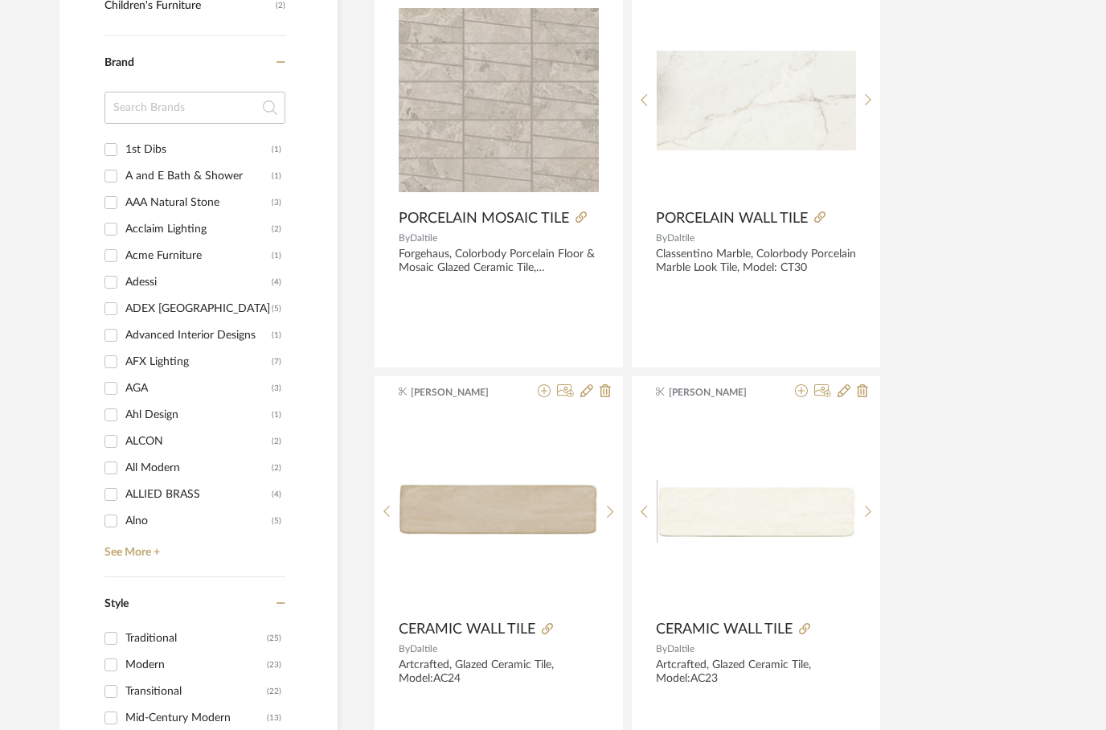
click at [153, 106] on input at bounding box center [194, 108] width 181 height 32
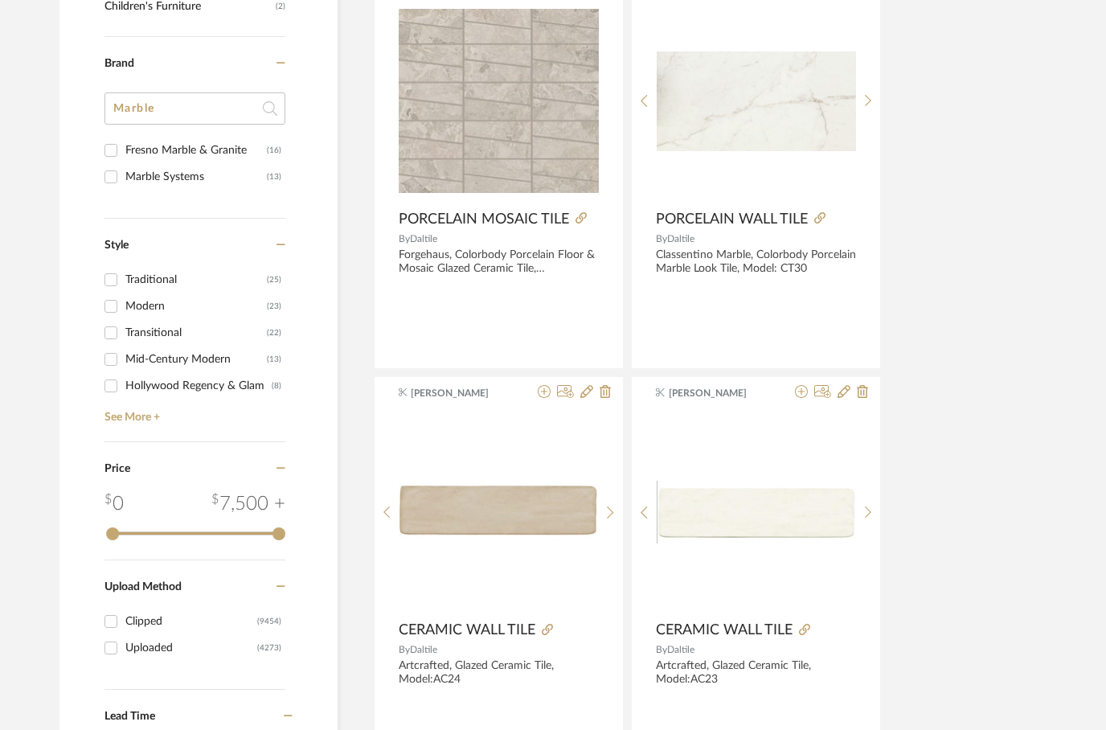
type input "Marble"
click at [107, 170] on input "Marble Systems (13)" at bounding box center [111, 177] width 26 height 26
checkbox input "true"
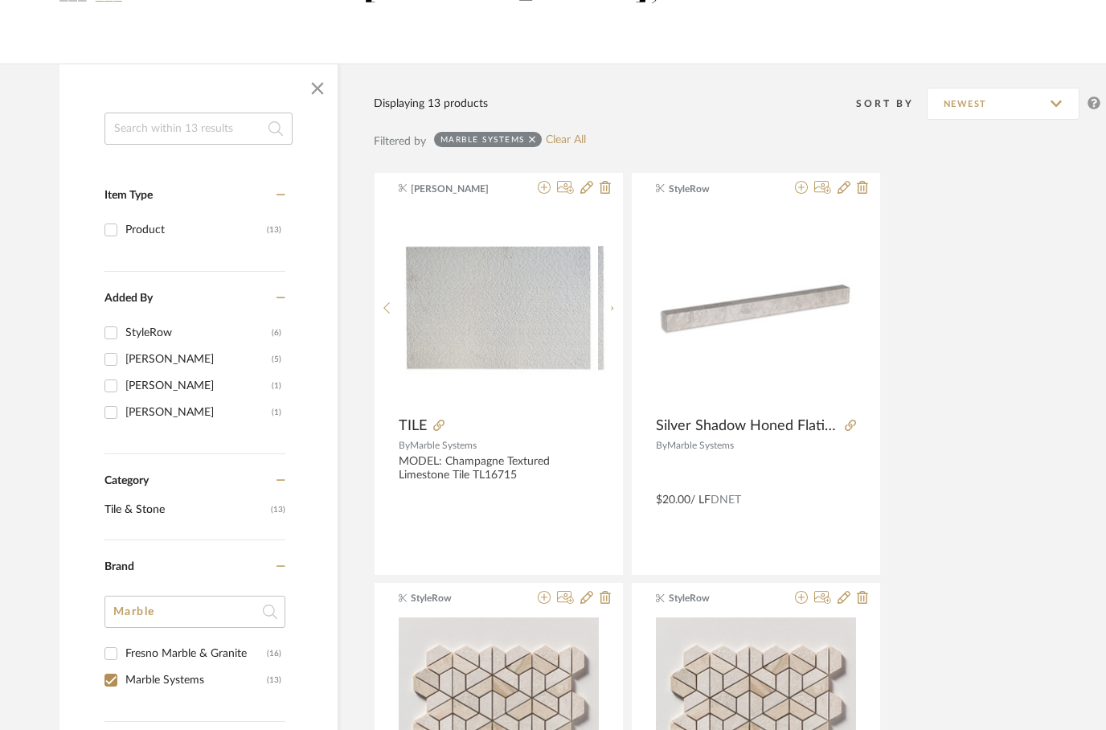
scroll to position [183, 0]
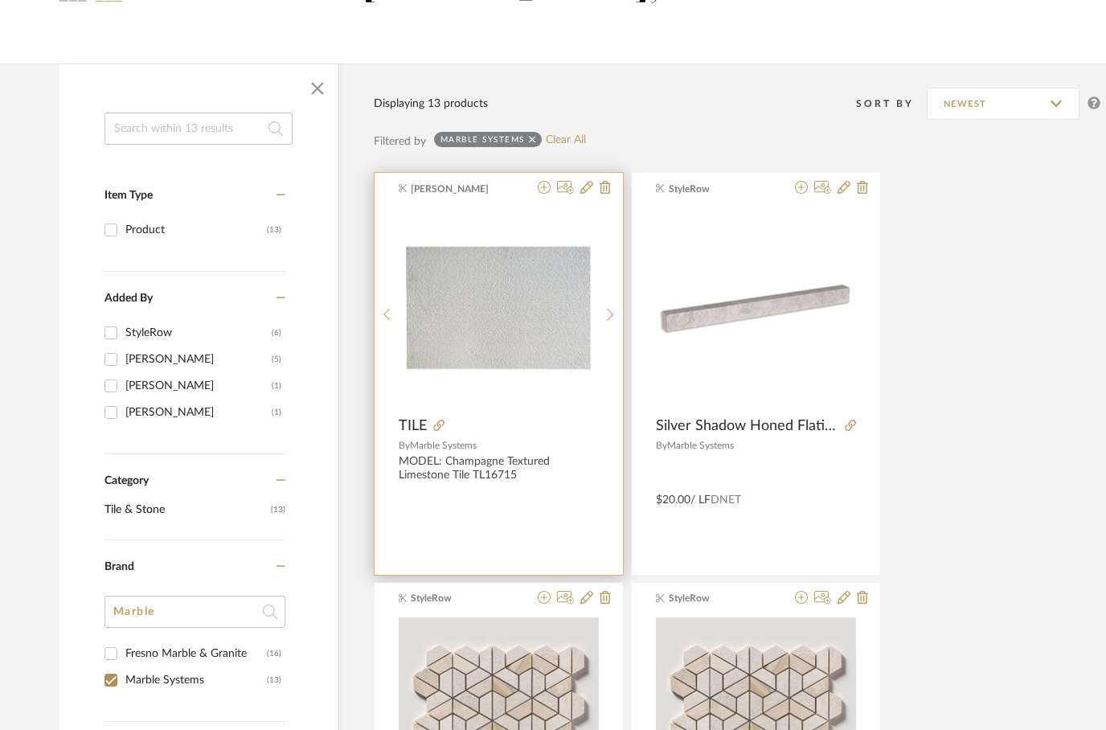
click at [509, 295] on img "0" at bounding box center [498, 307] width 199 height 199
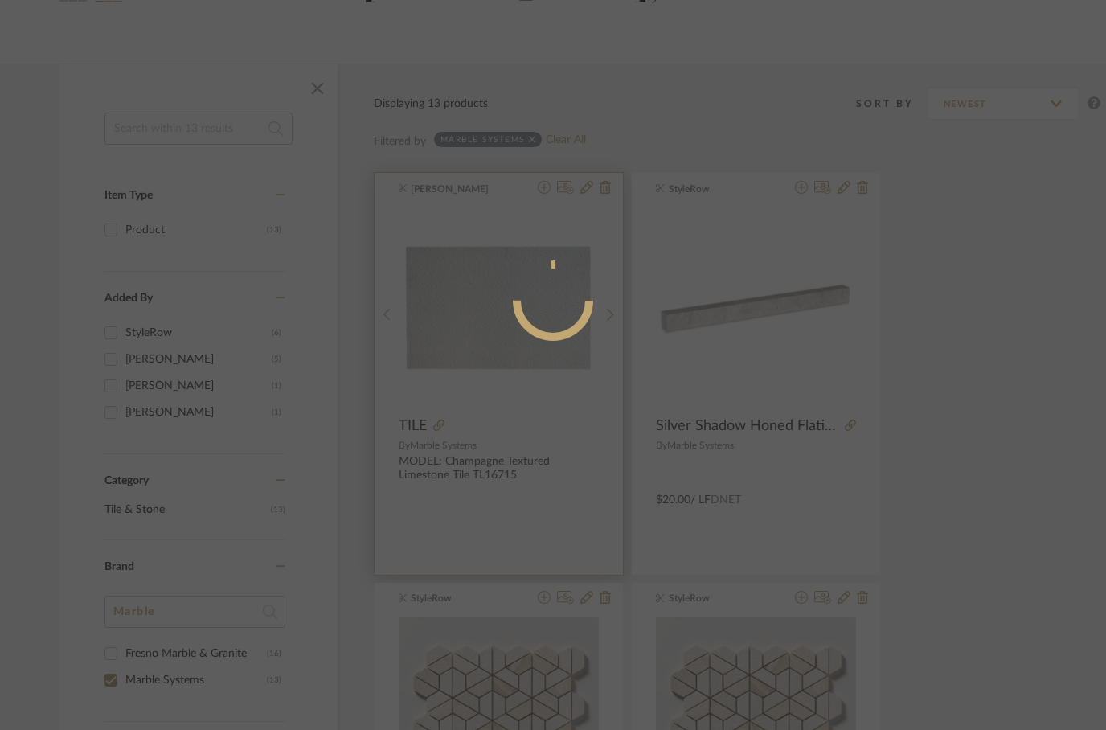
scroll to position [0, 0]
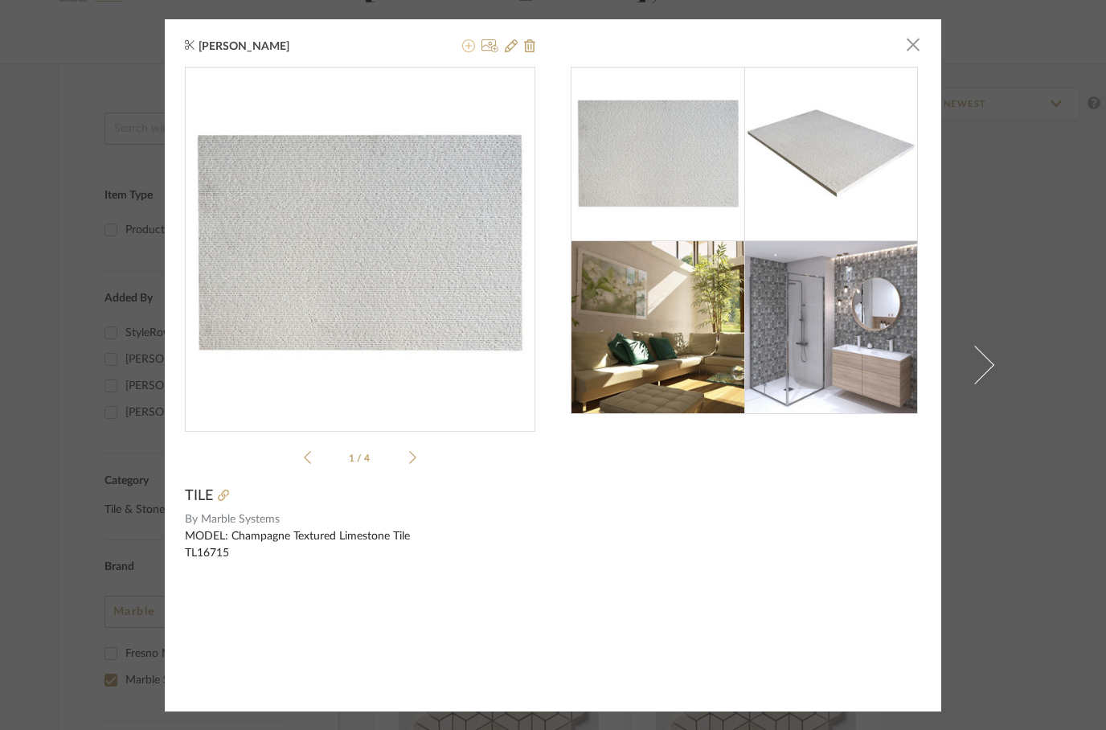
click at [468, 55] on button at bounding box center [468, 46] width 13 height 19
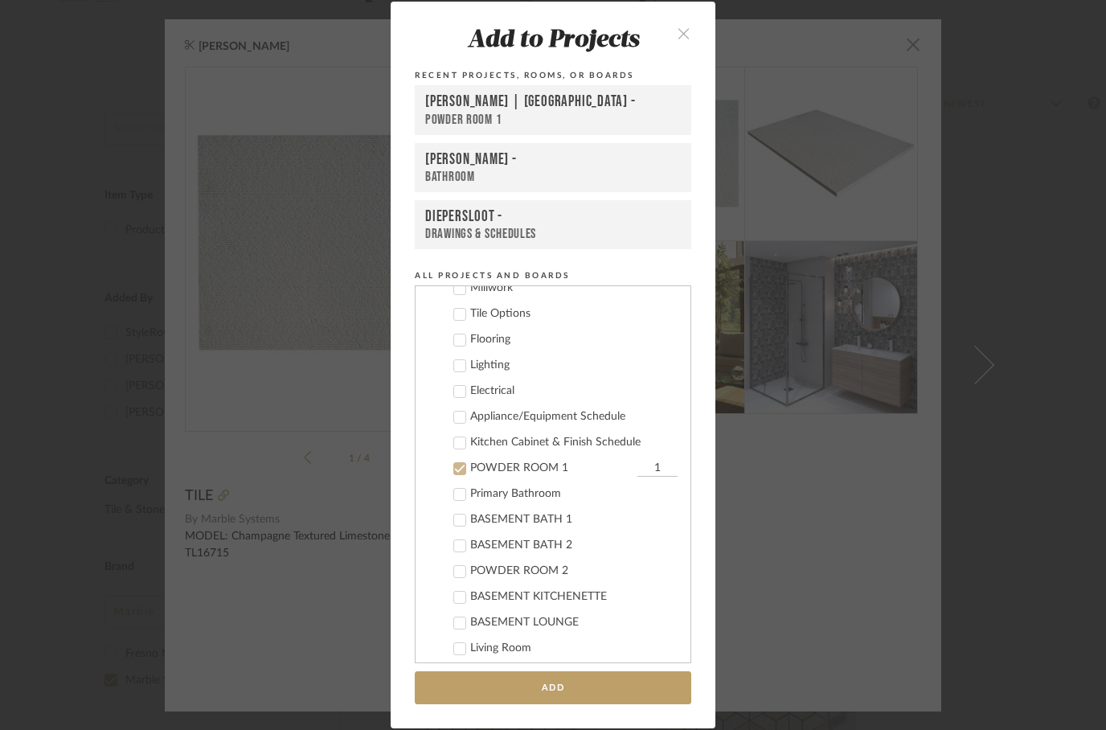
scroll to position [1261, 0]
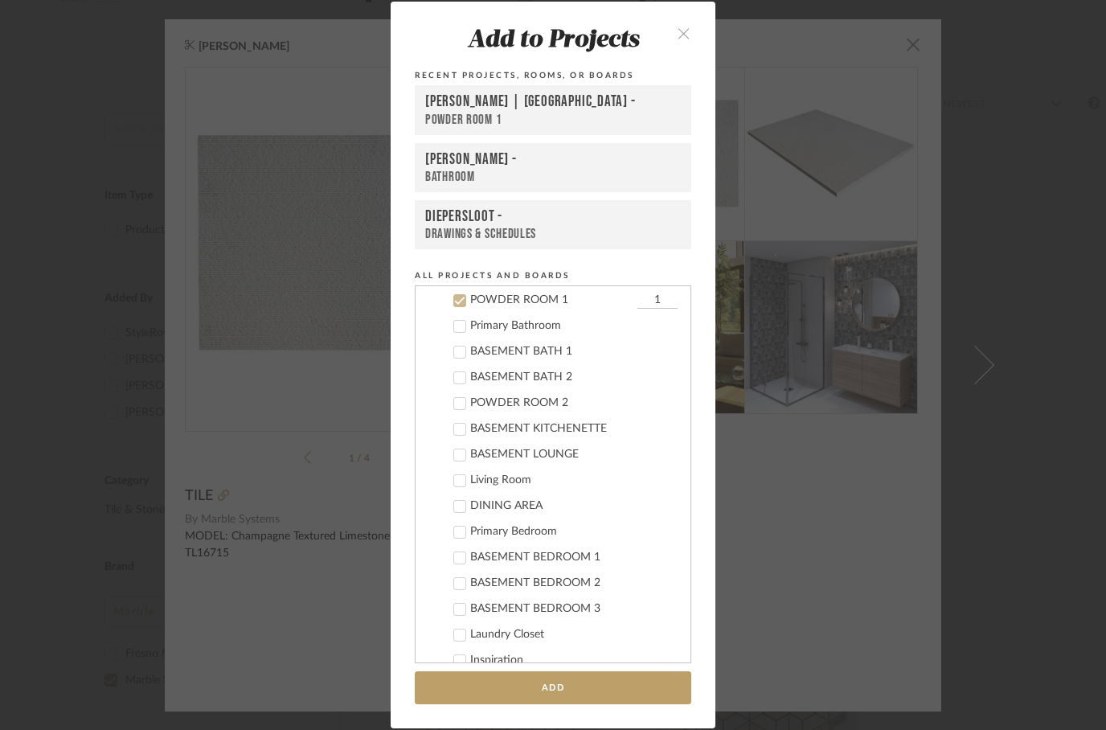
click at [458, 305] on icon at bounding box center [460, 300] width 10 height 8
checkbox input "false"
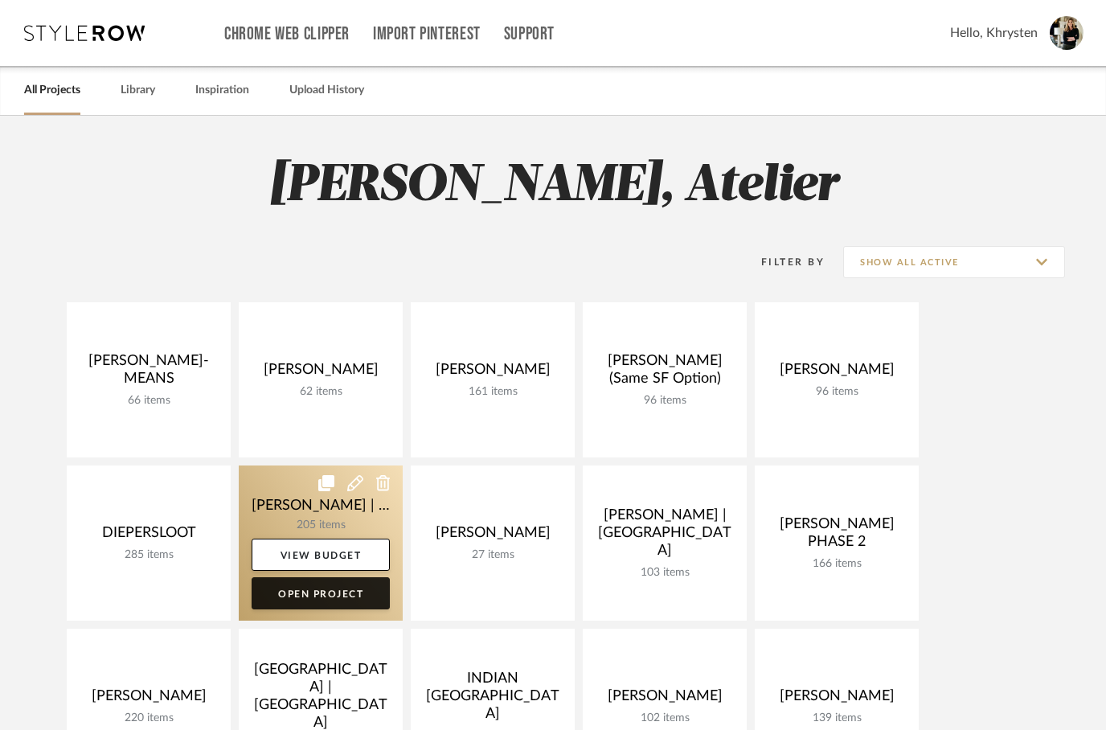
click at [310, 603] on link "Open Project" at bounding box center [320, 593] width 138 height 32
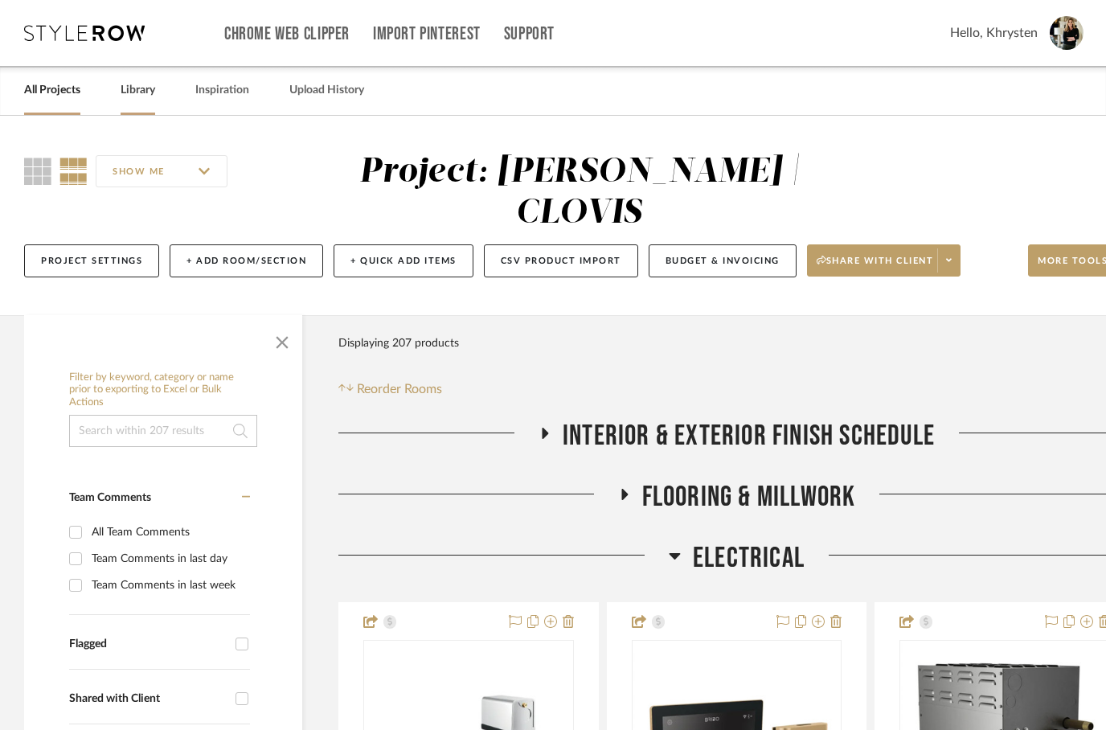
click at [140, 84] on link "Library" at bounding box center [138, 91] width 35 height 22
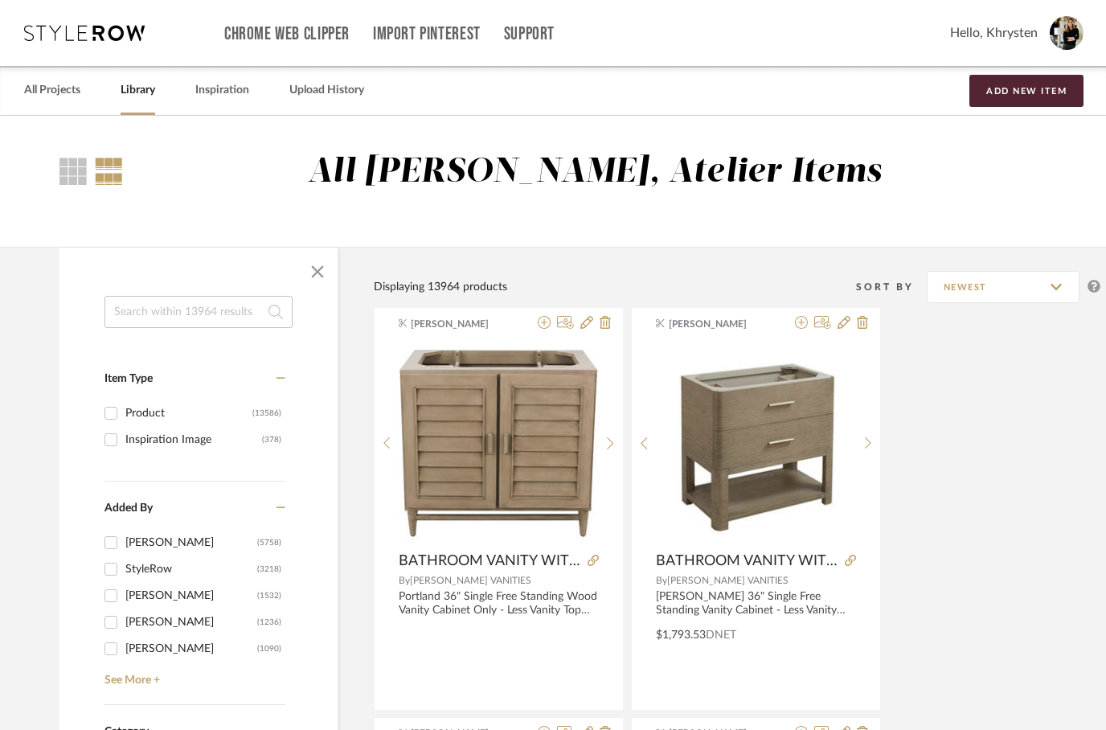
click at [151, 319] on input at bounding box center [198, 312] width 188 height 32
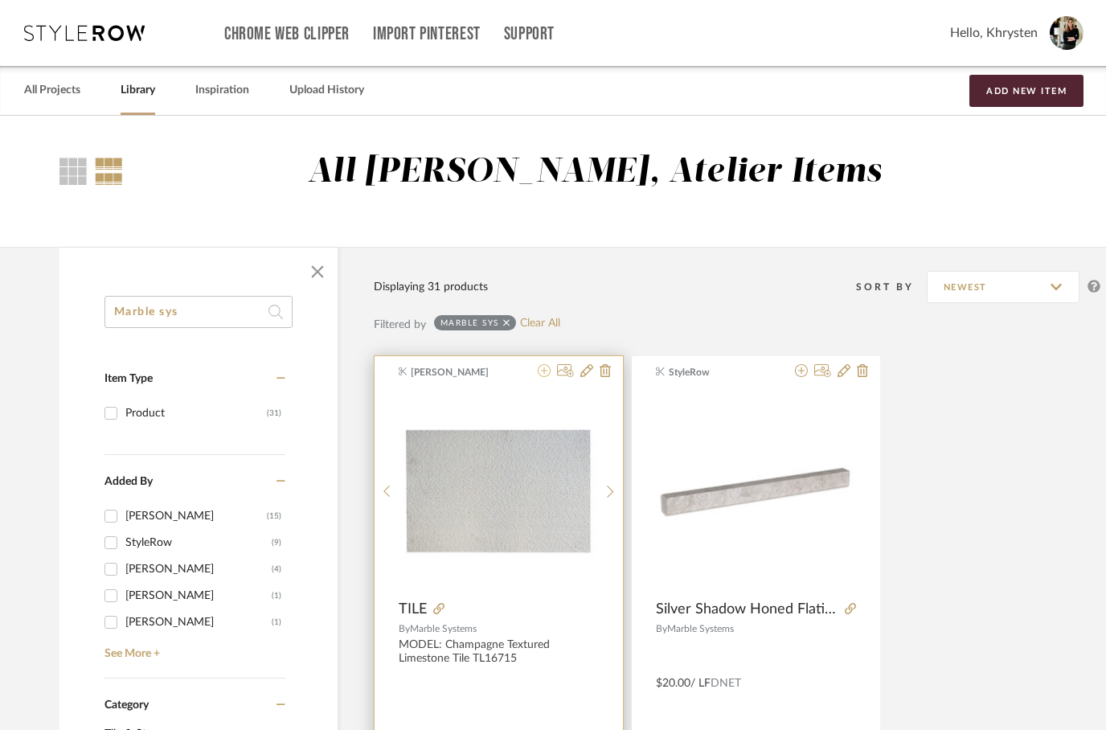
type input "Marble sys"
click at [546, 377] on icon at bounding box center [544, 370] width 13 height 13
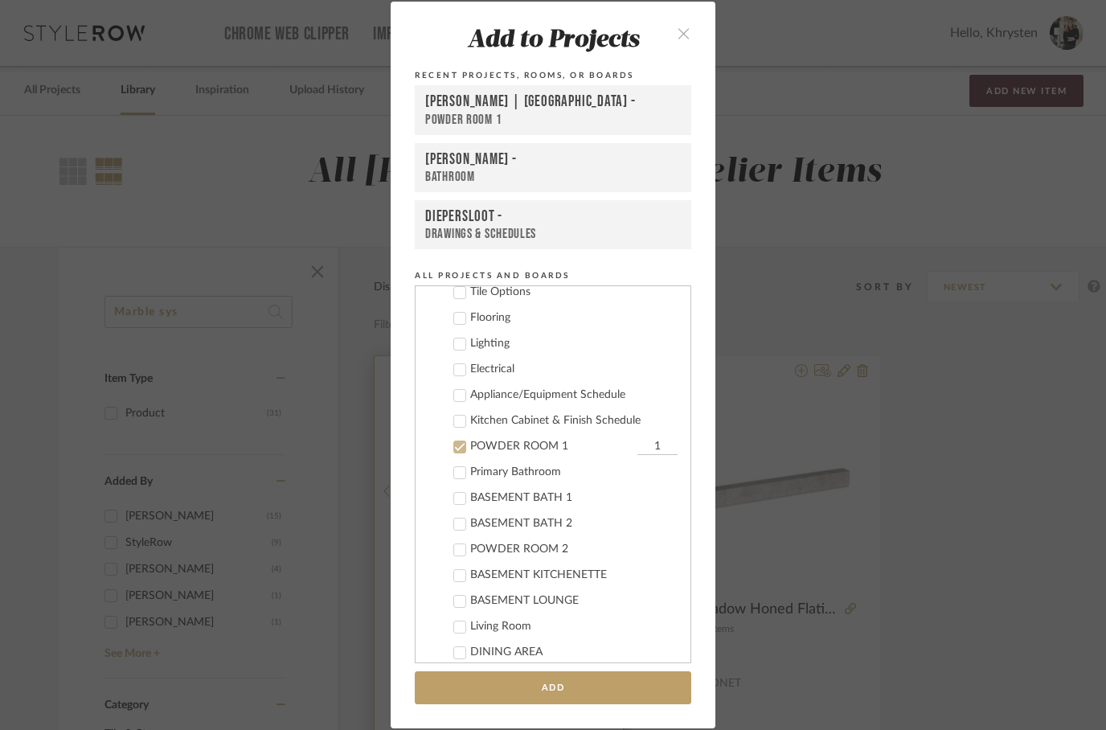
scroll to position [1261, 0]
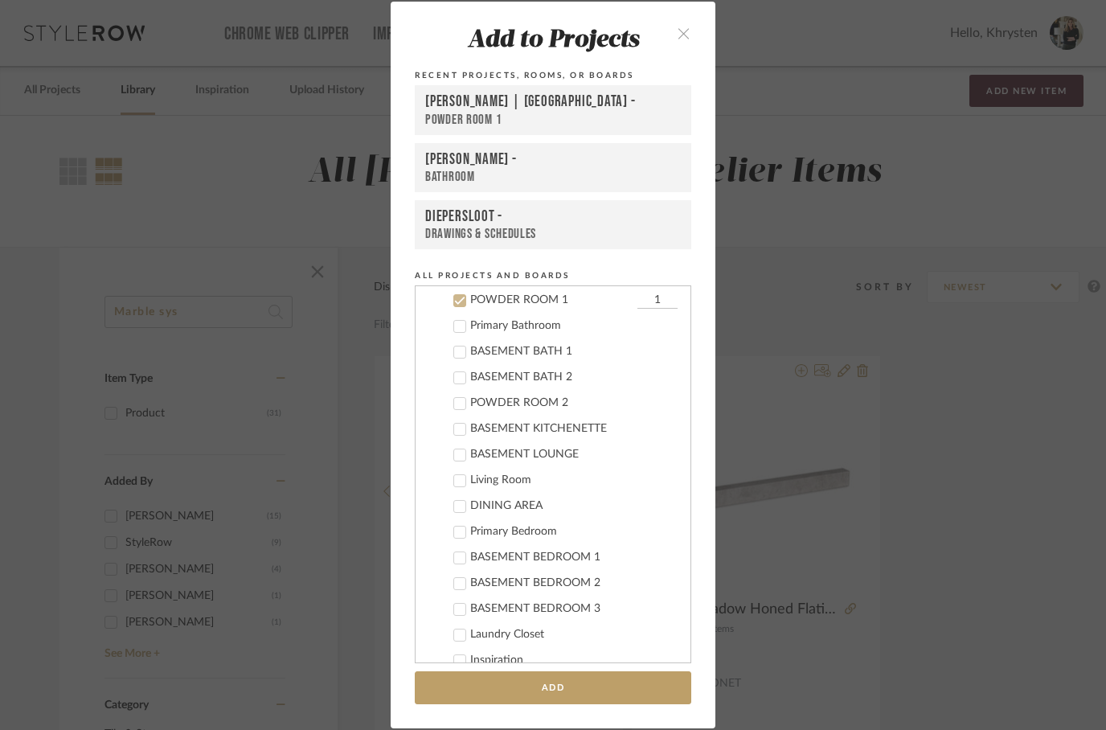
click at [456, 299] on icon at bounding box center [459, 300] width 11 height 11
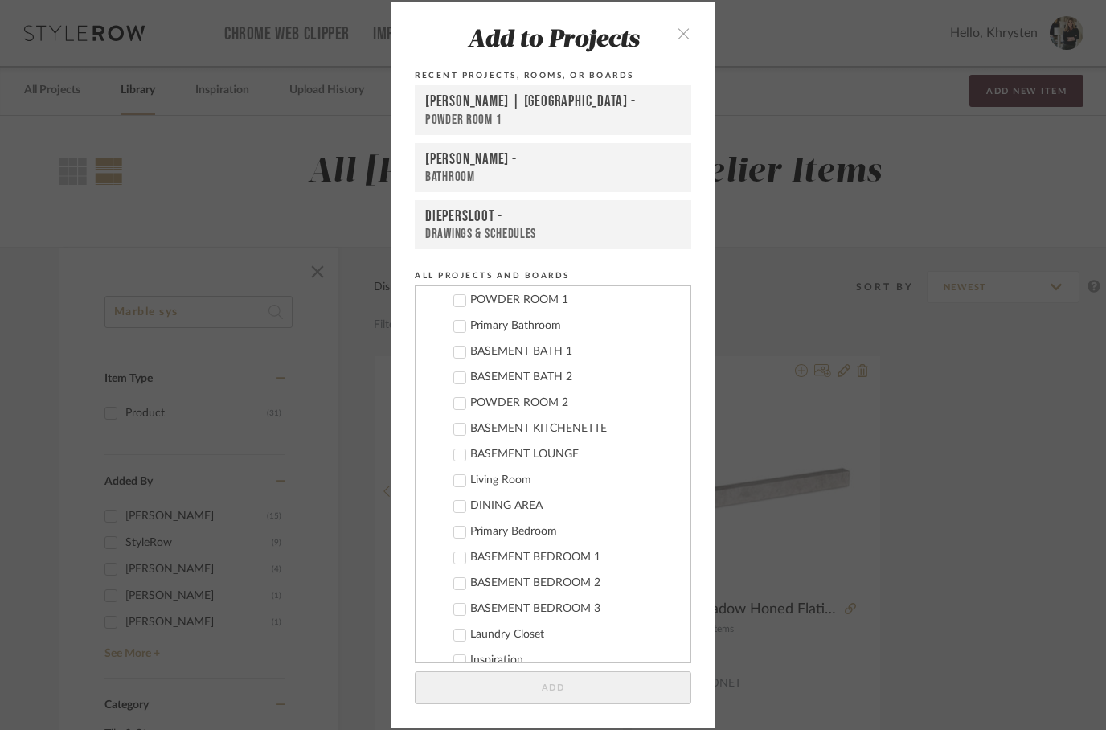
click at [461, 305] on icon at bounding box center [459, 300] width 11 height 11
checkbox input "true"
